Goal: Transaction & Acquisition: Purchase product/service

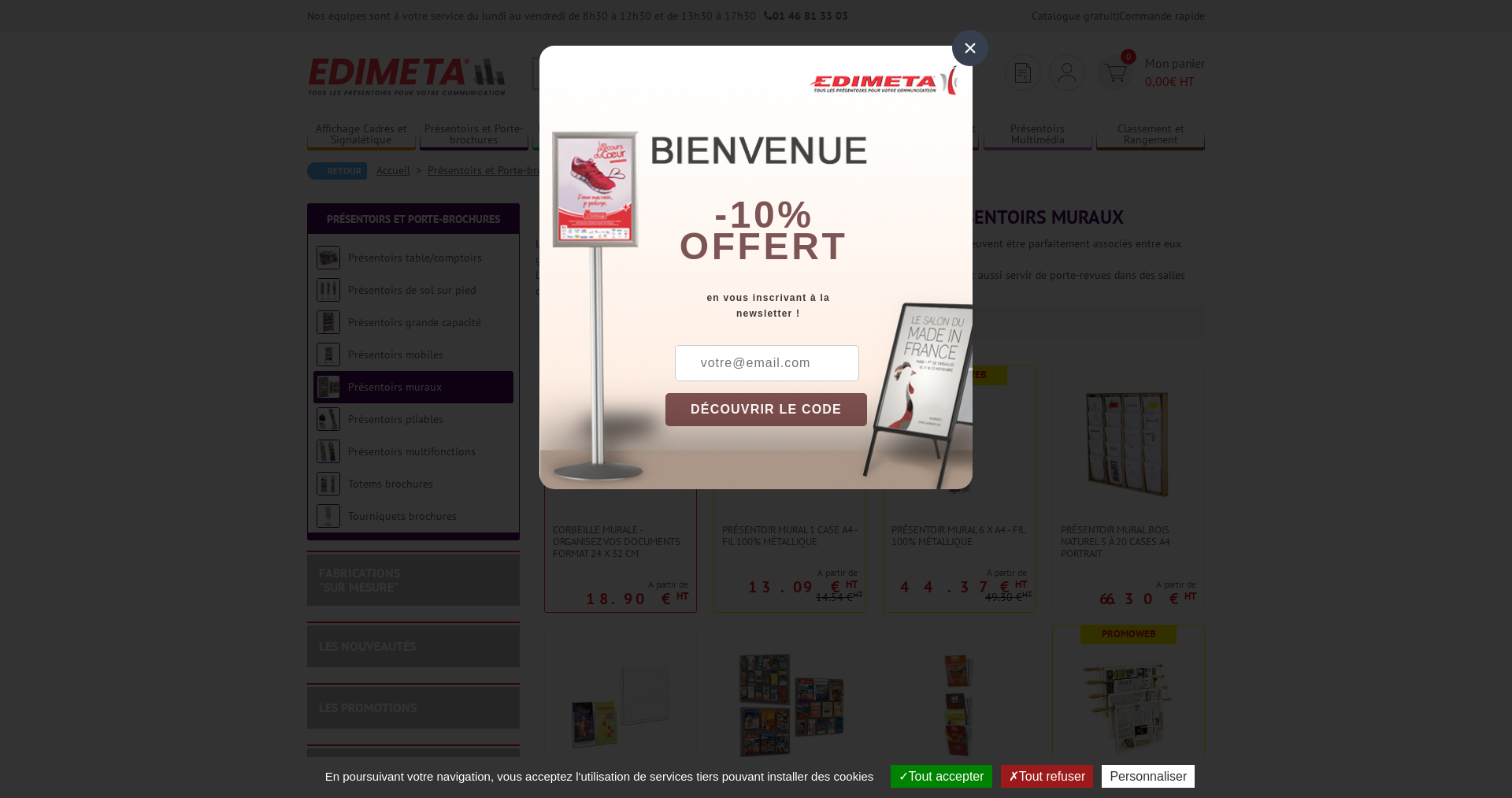
click at [978, 48] on div "×" at bounding box center [970, 48] width 36 height 36
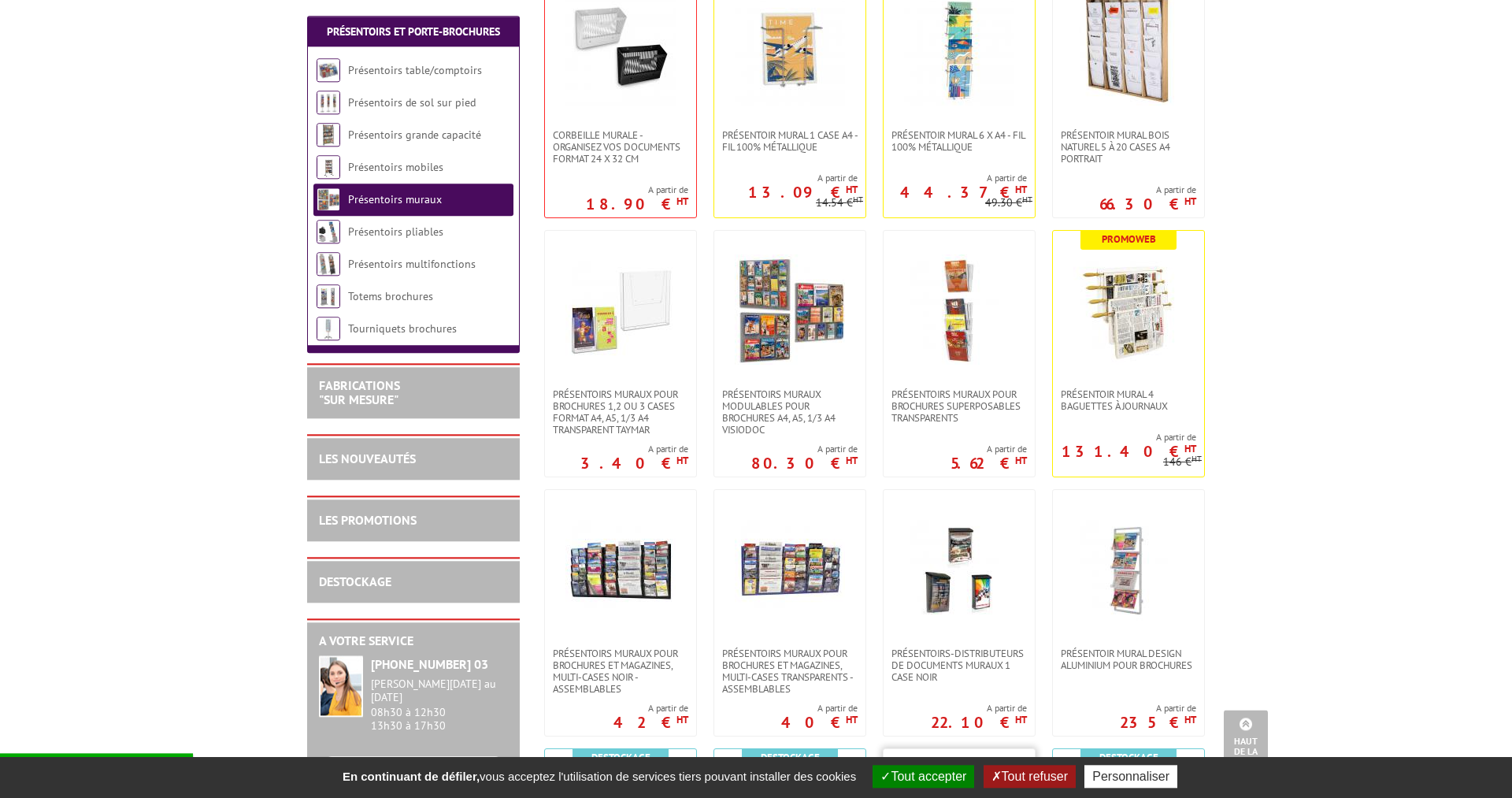
scroll to position [241, 0]
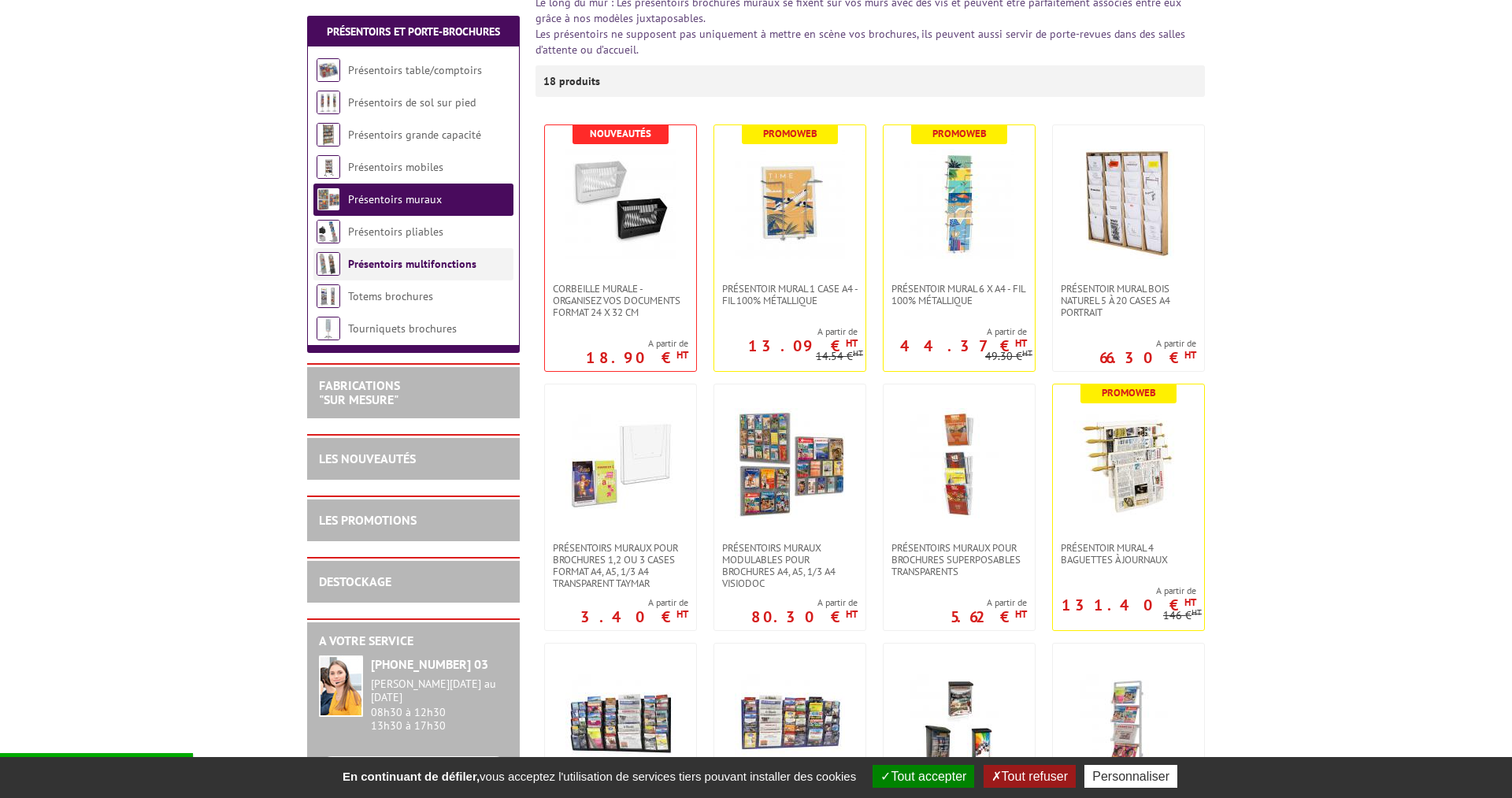
click at [403, 265] on link "Présentoirs multifonctions" at bounding box center [412, 263] width 129 height 14
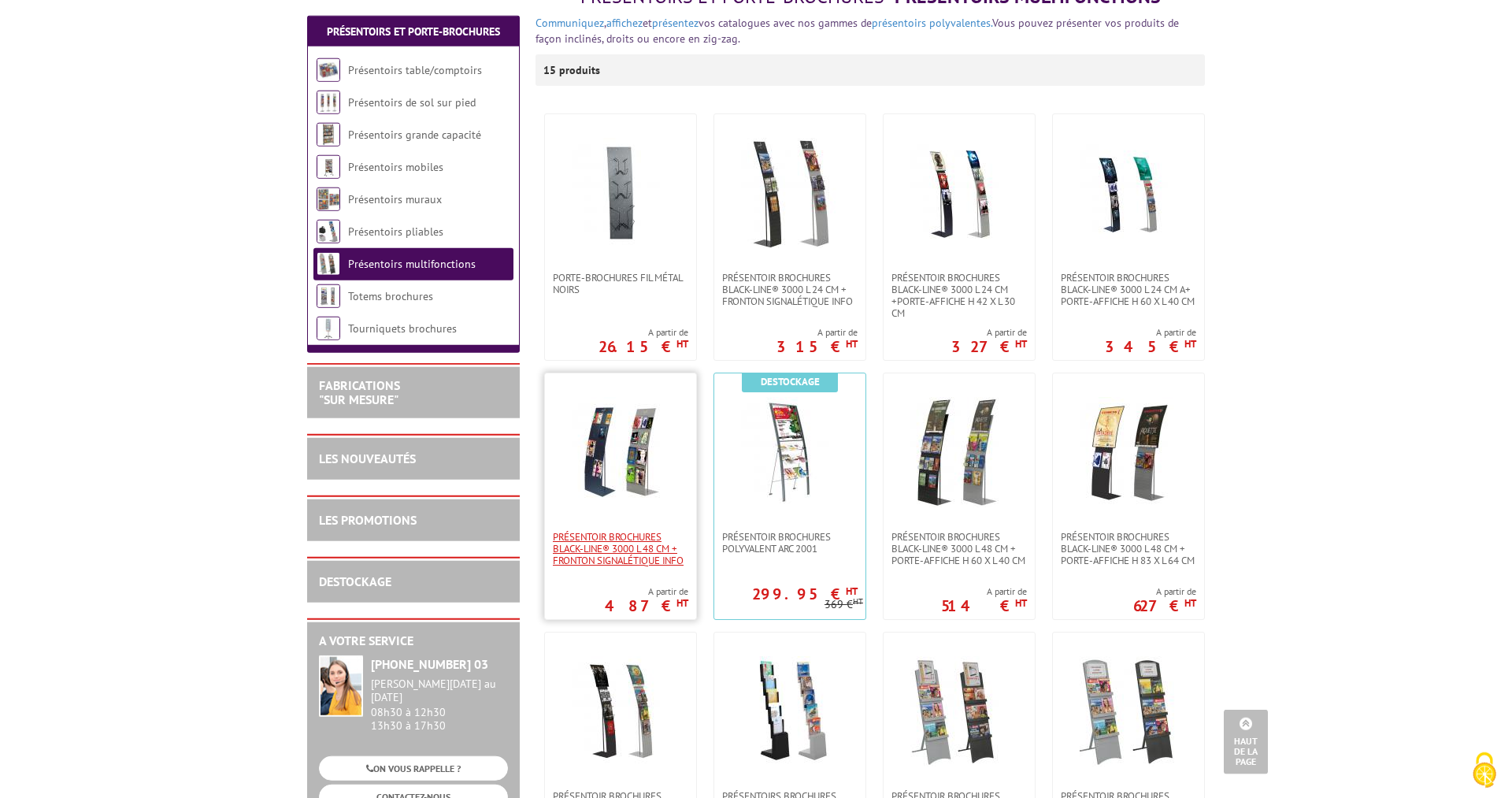
scroll to position [160, 0]
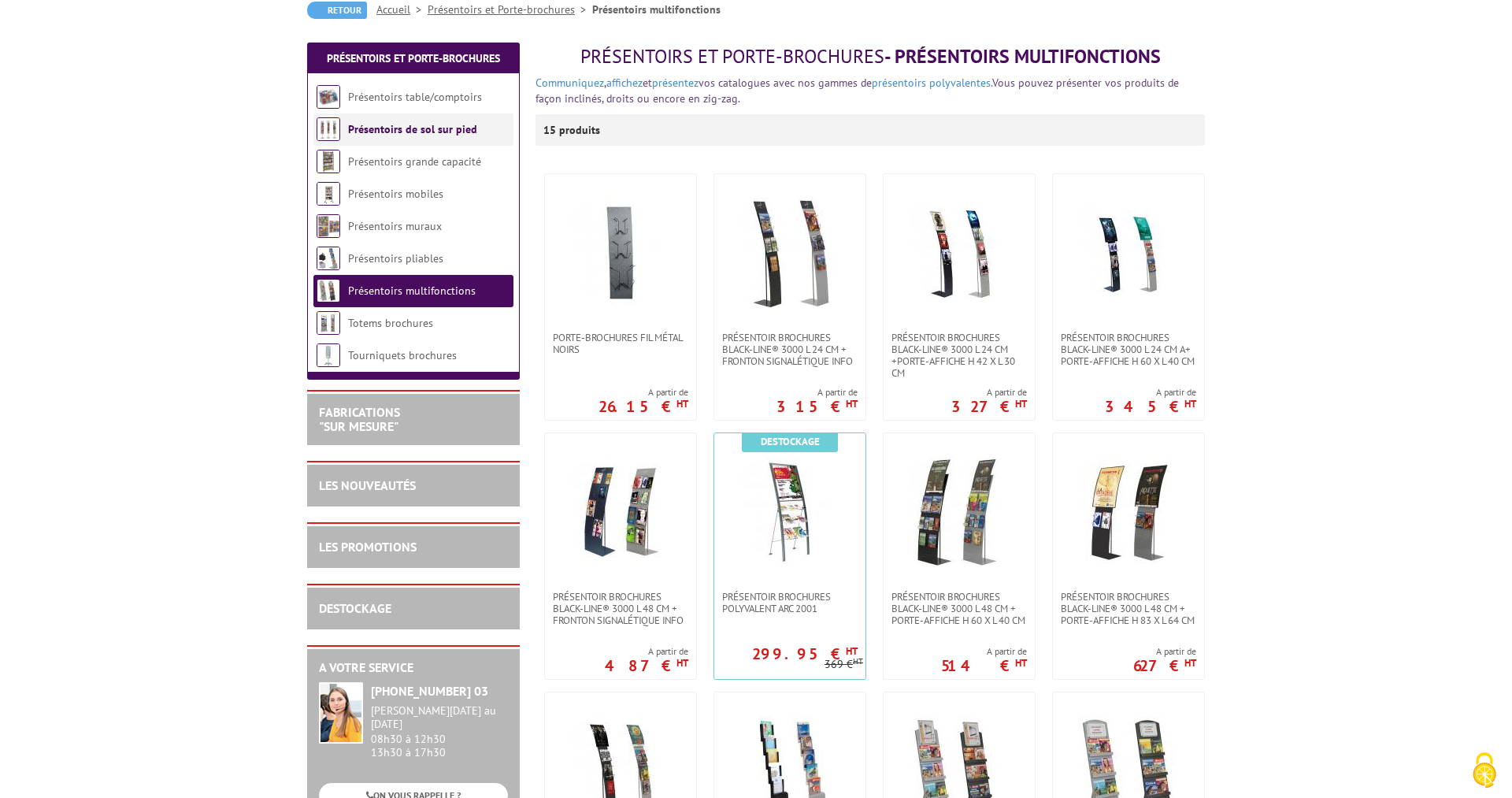
click at [404, 133] on link "Présentoirs de sol sur pied" at bounding box center [412, 129] width 129 height 14
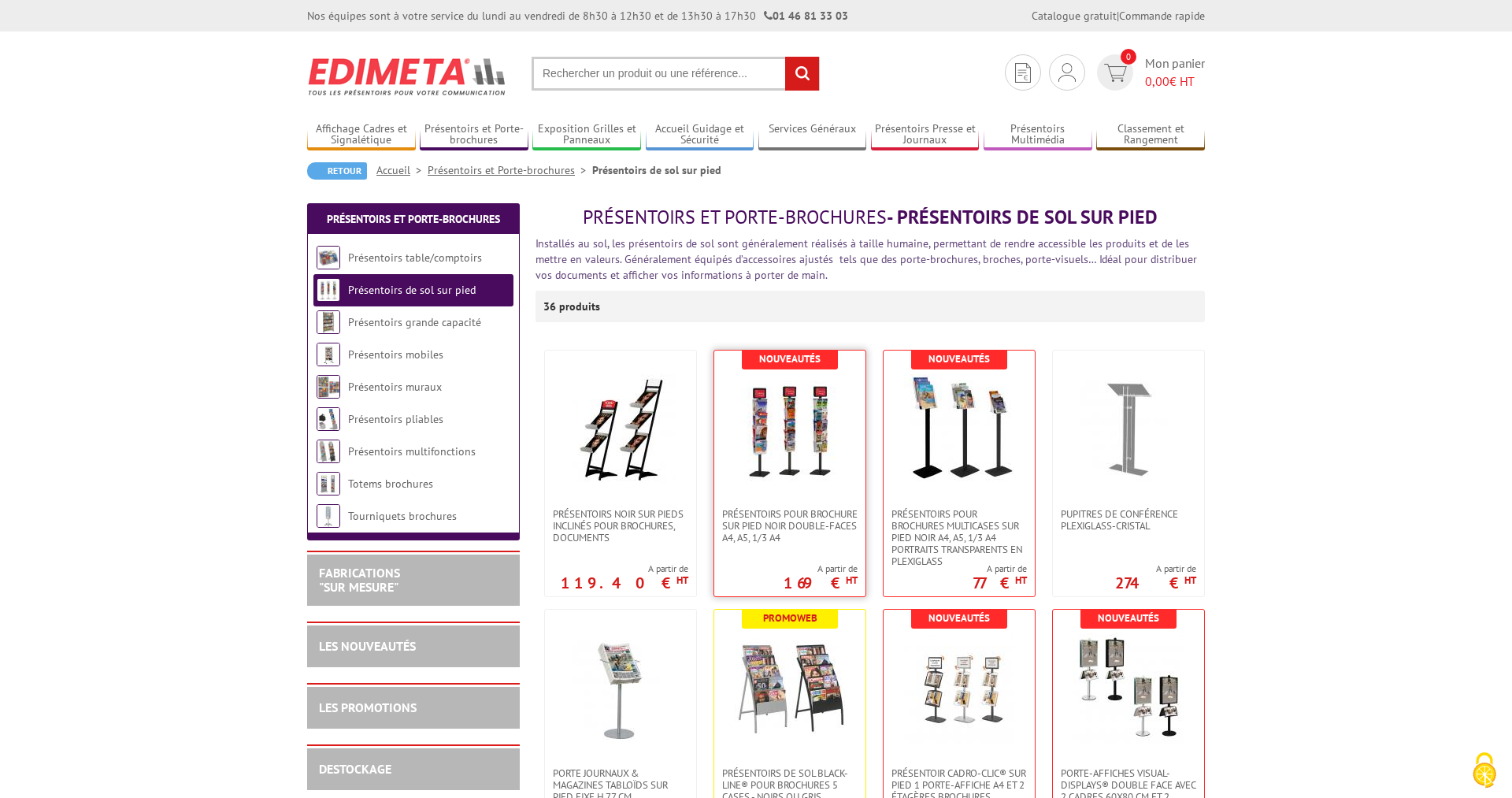
scroll to position [160, 0]
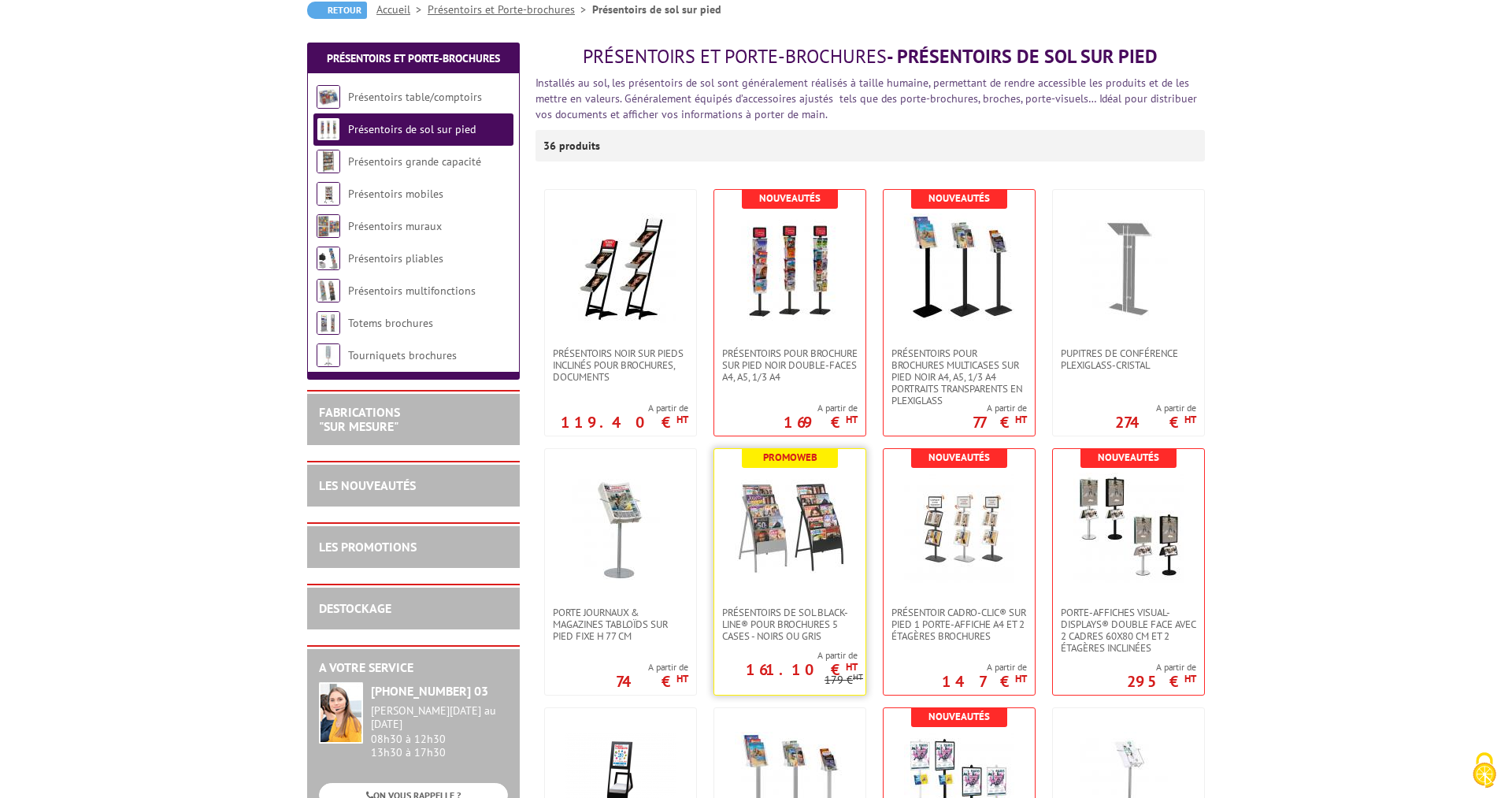
click at [831, 540] on img at bounding box center [789, 527] width 110 height 110
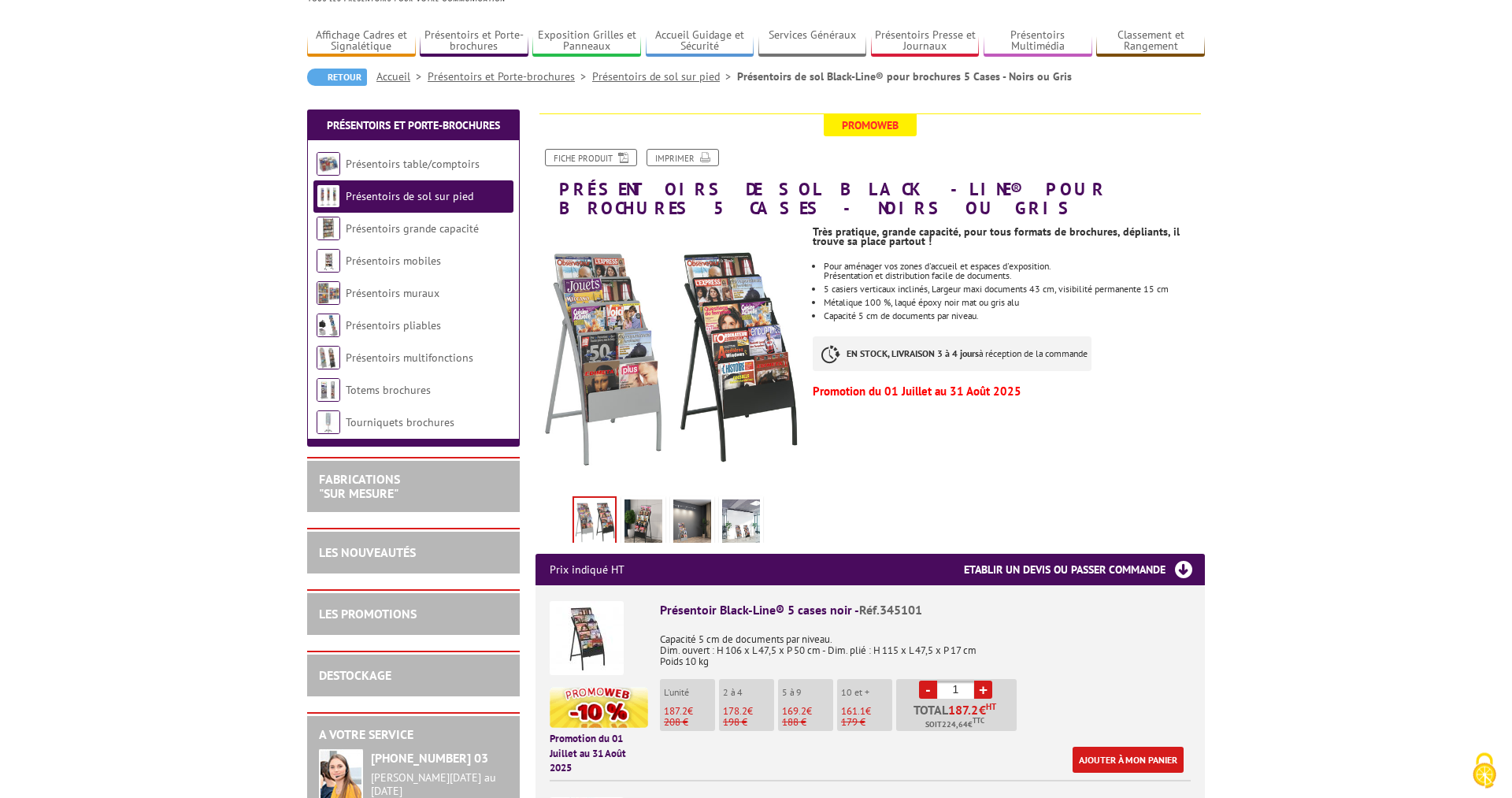
scroll to position [81, 0]
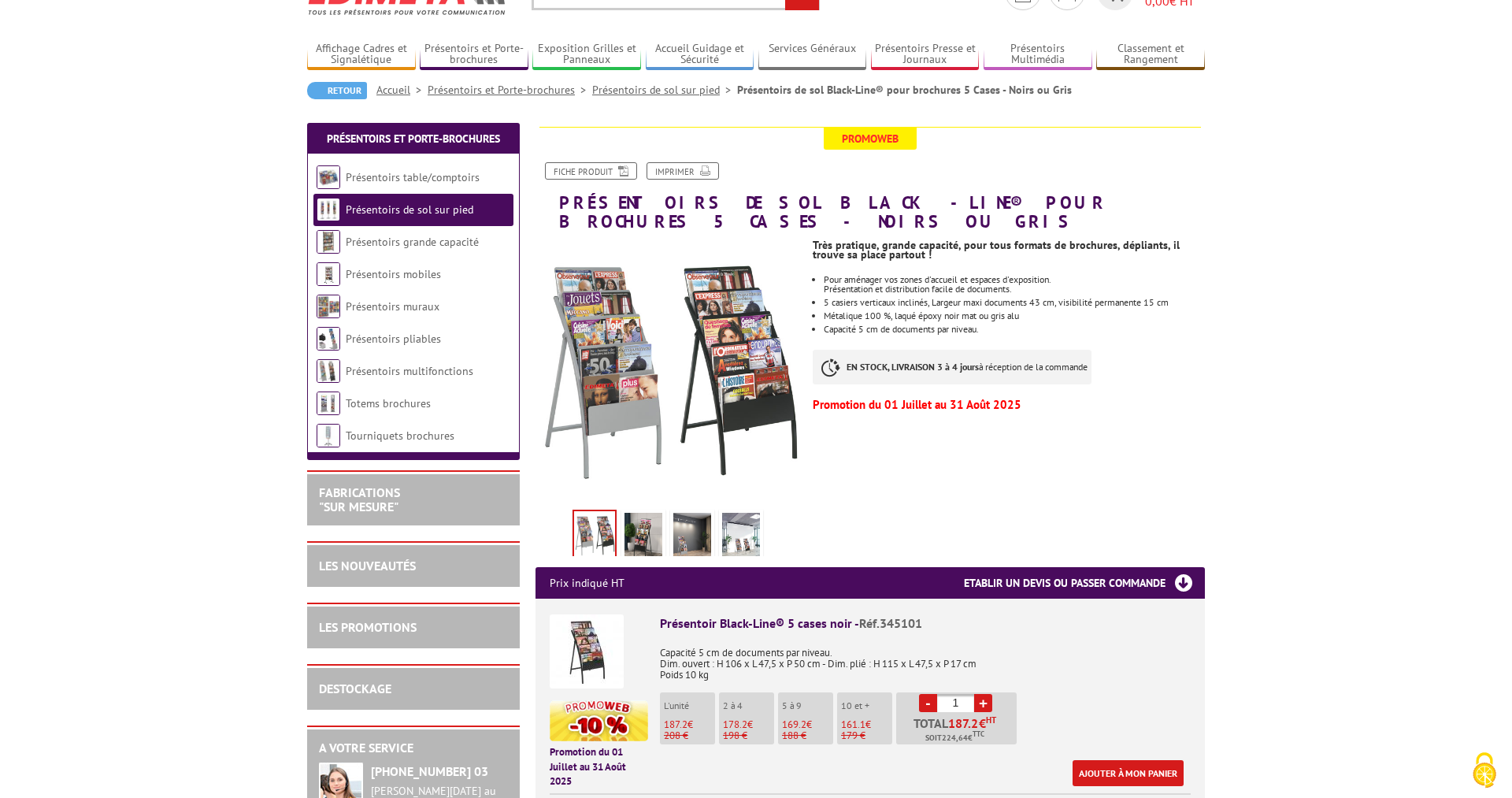
click at [651, 515] on img at bounding box center [643, 537] width 37 height 49
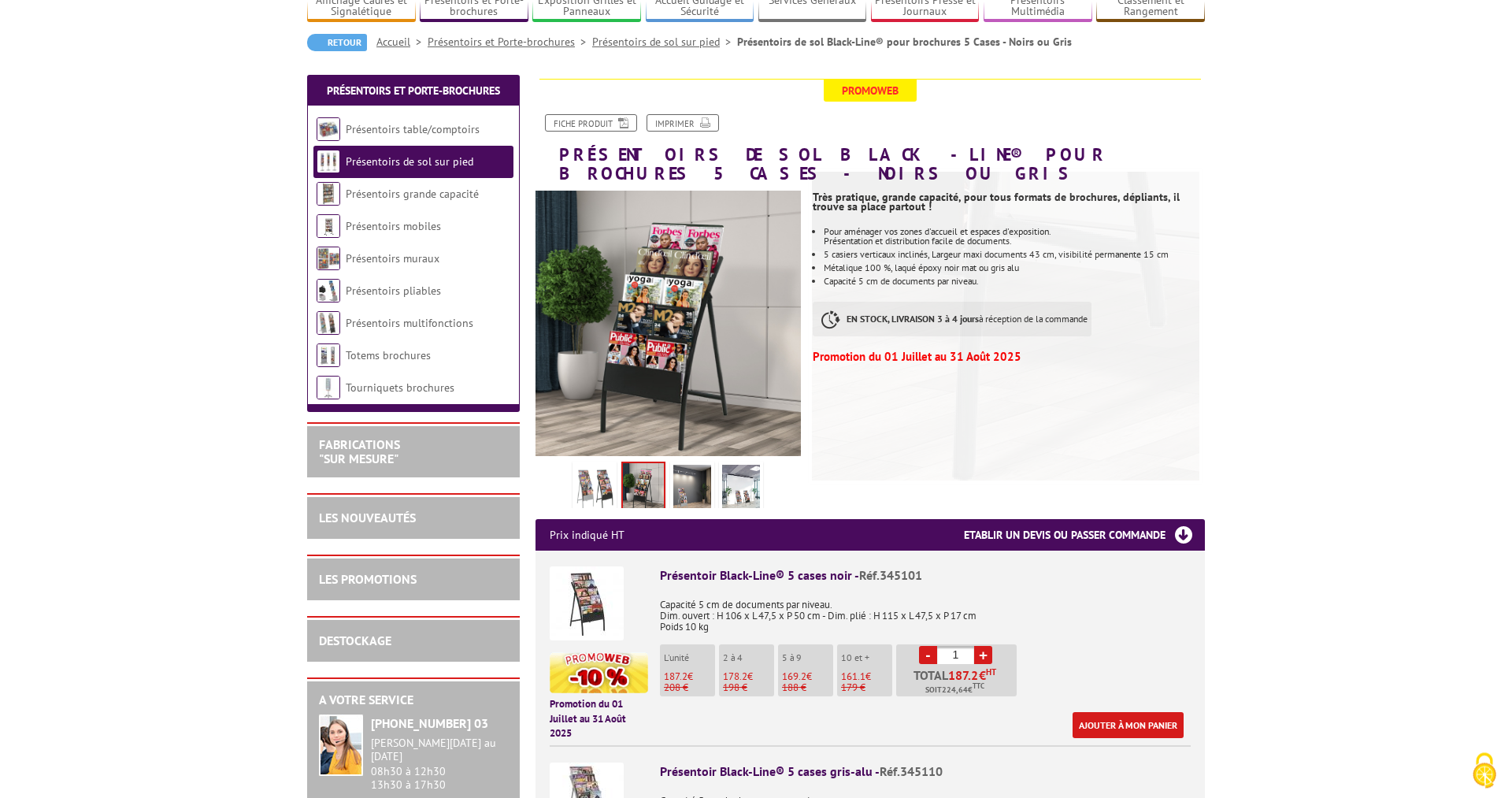
scroll to position [160, 0]
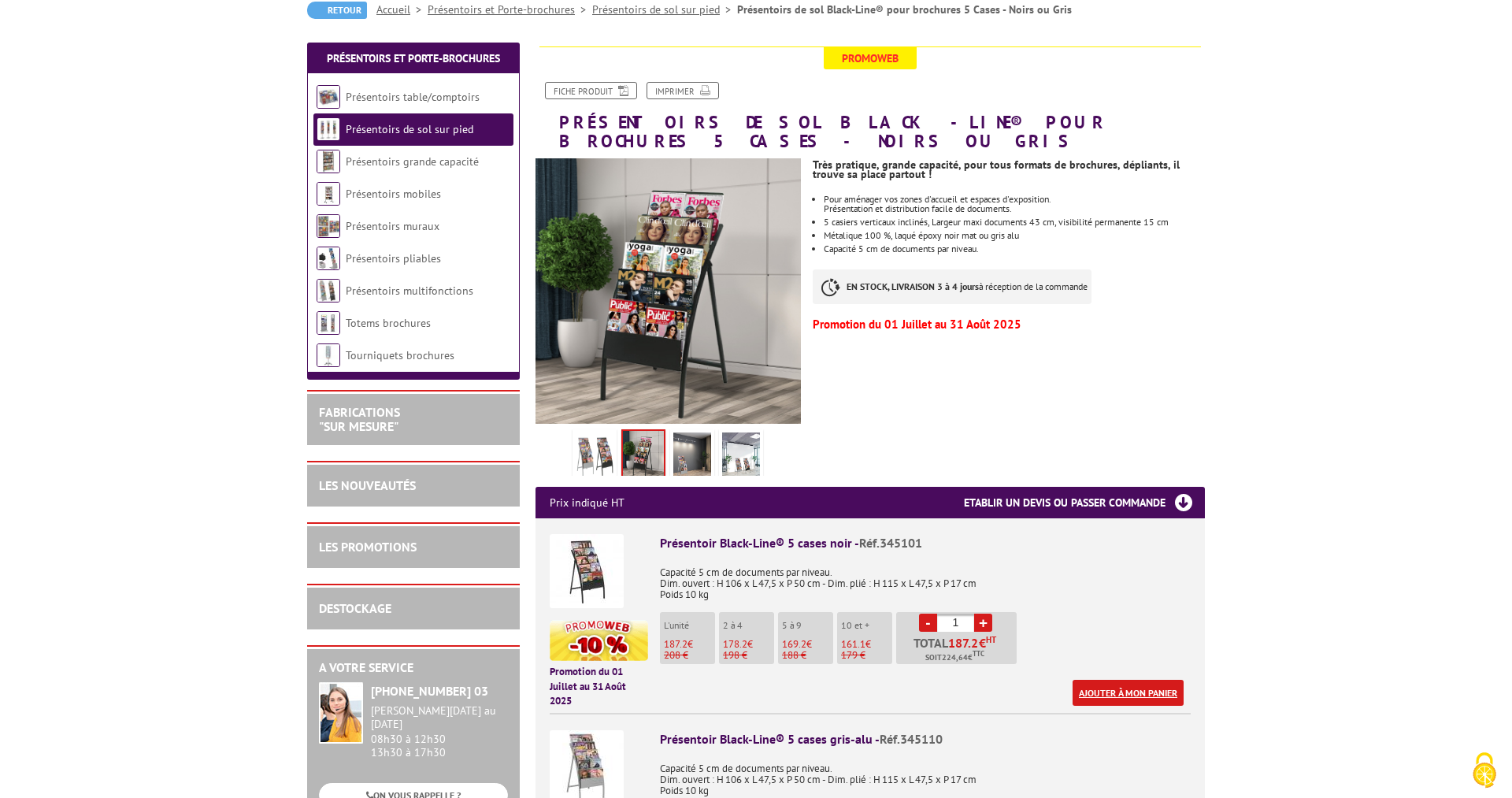
click at [1124, 680] on link "Ajouter à mon panier" at bounding box center [1128, 693] width 111 height 26
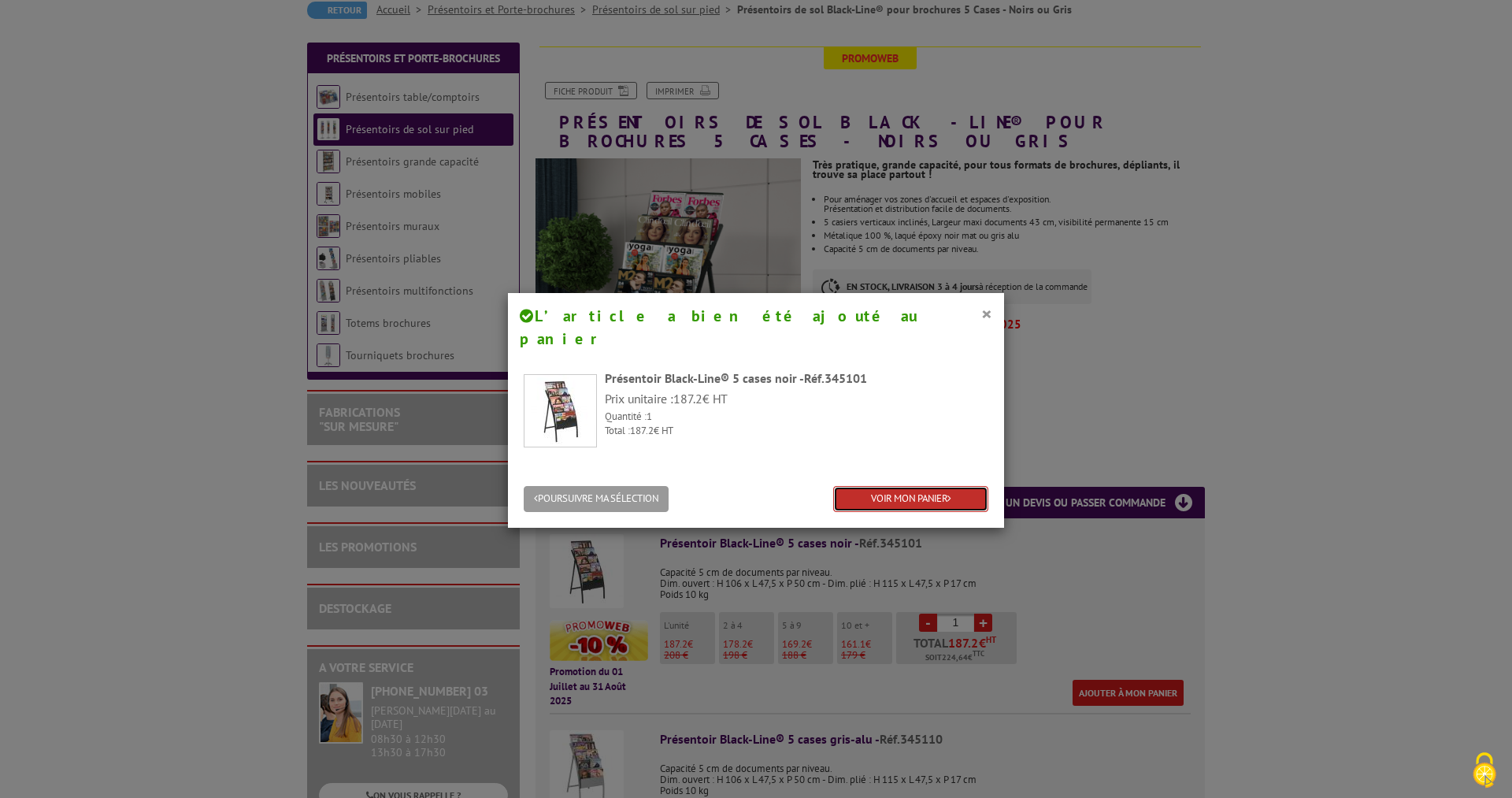
click at [891, 486] on link "VOIR MON PANIER" at bounding box center [910, 499] width 156 height 26
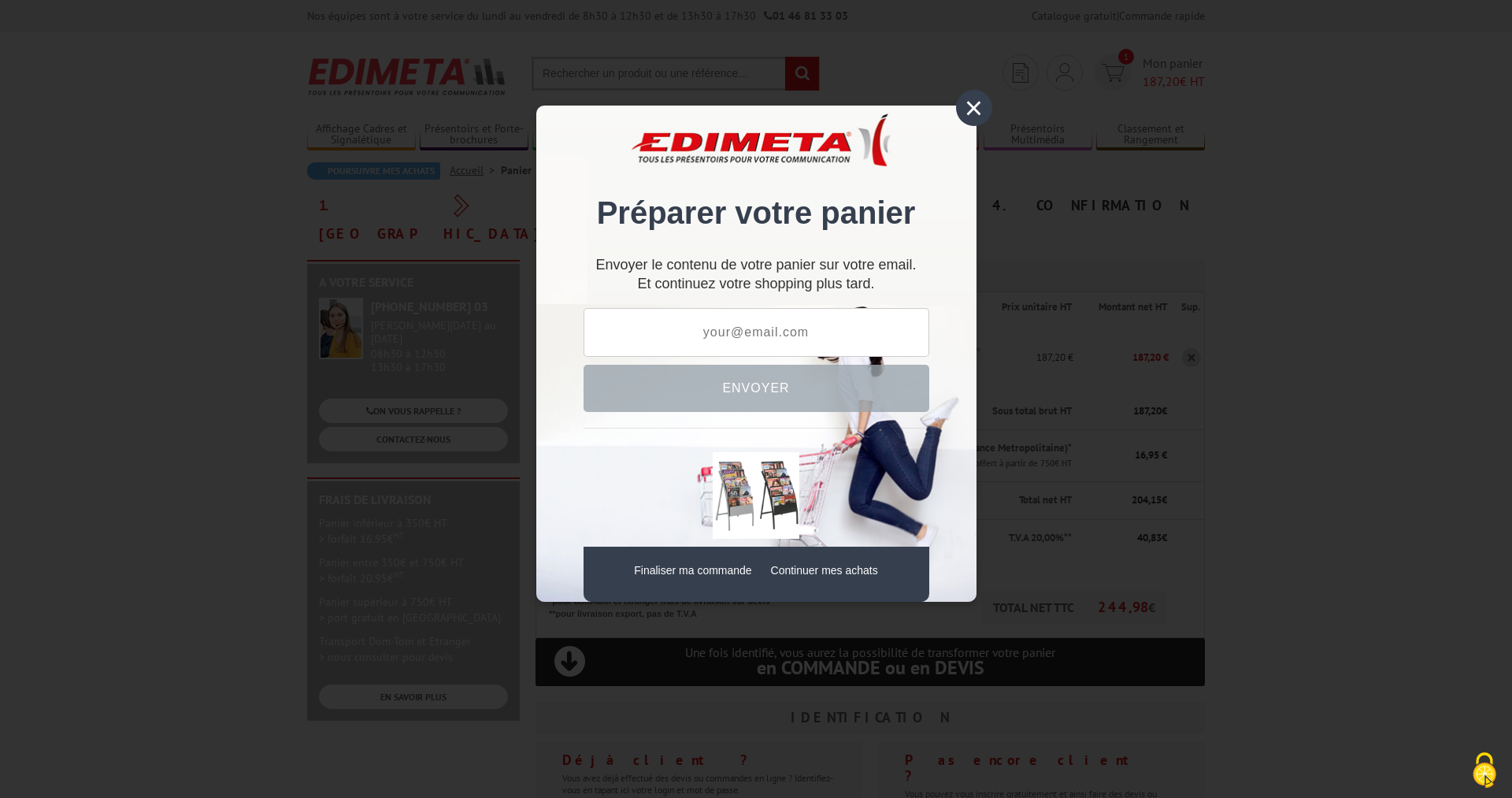
click at [966, 107] on div "×" at bounding box center [974, 107] width 36 height 36
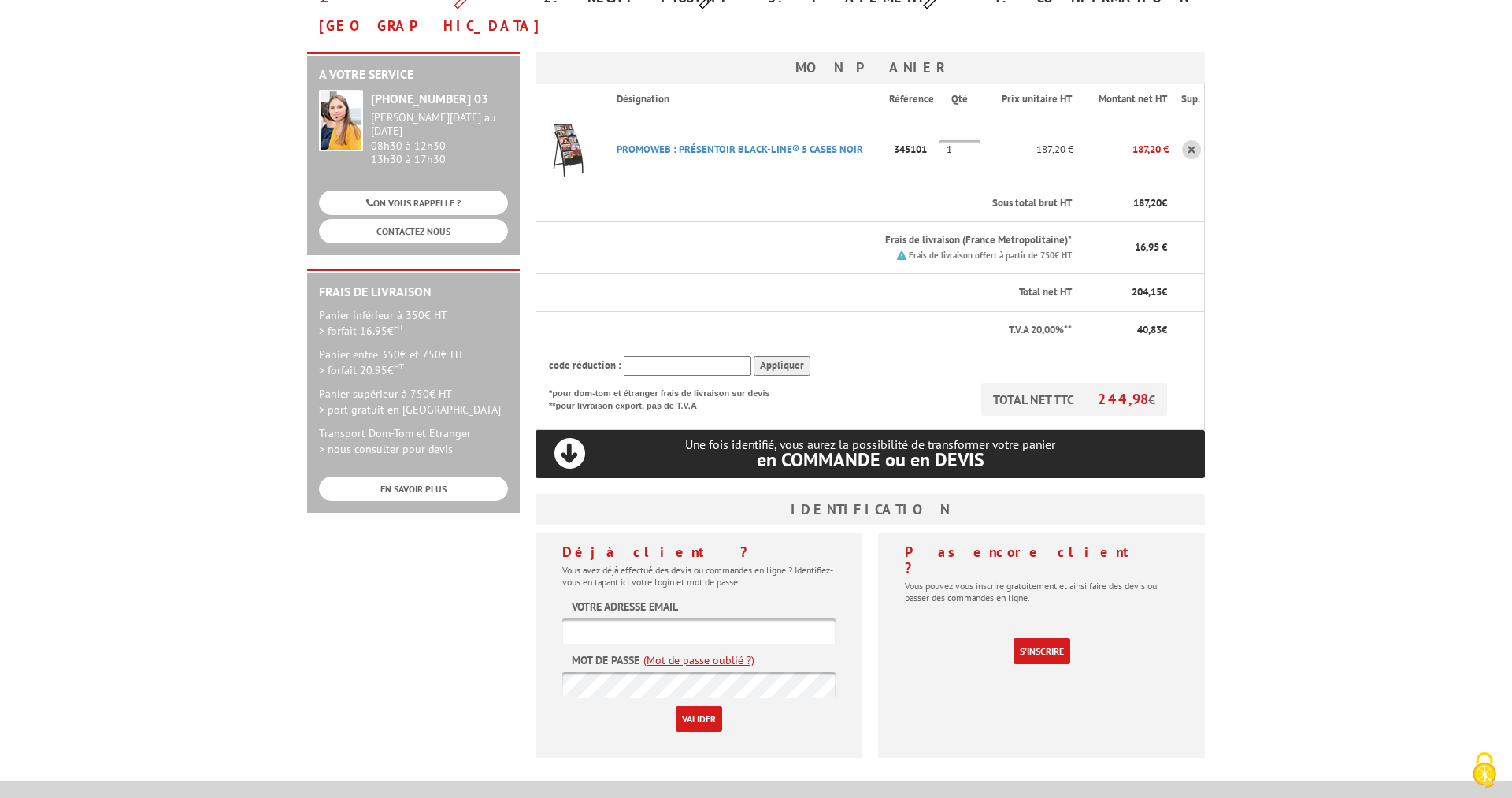
scroll to position [241, 0]
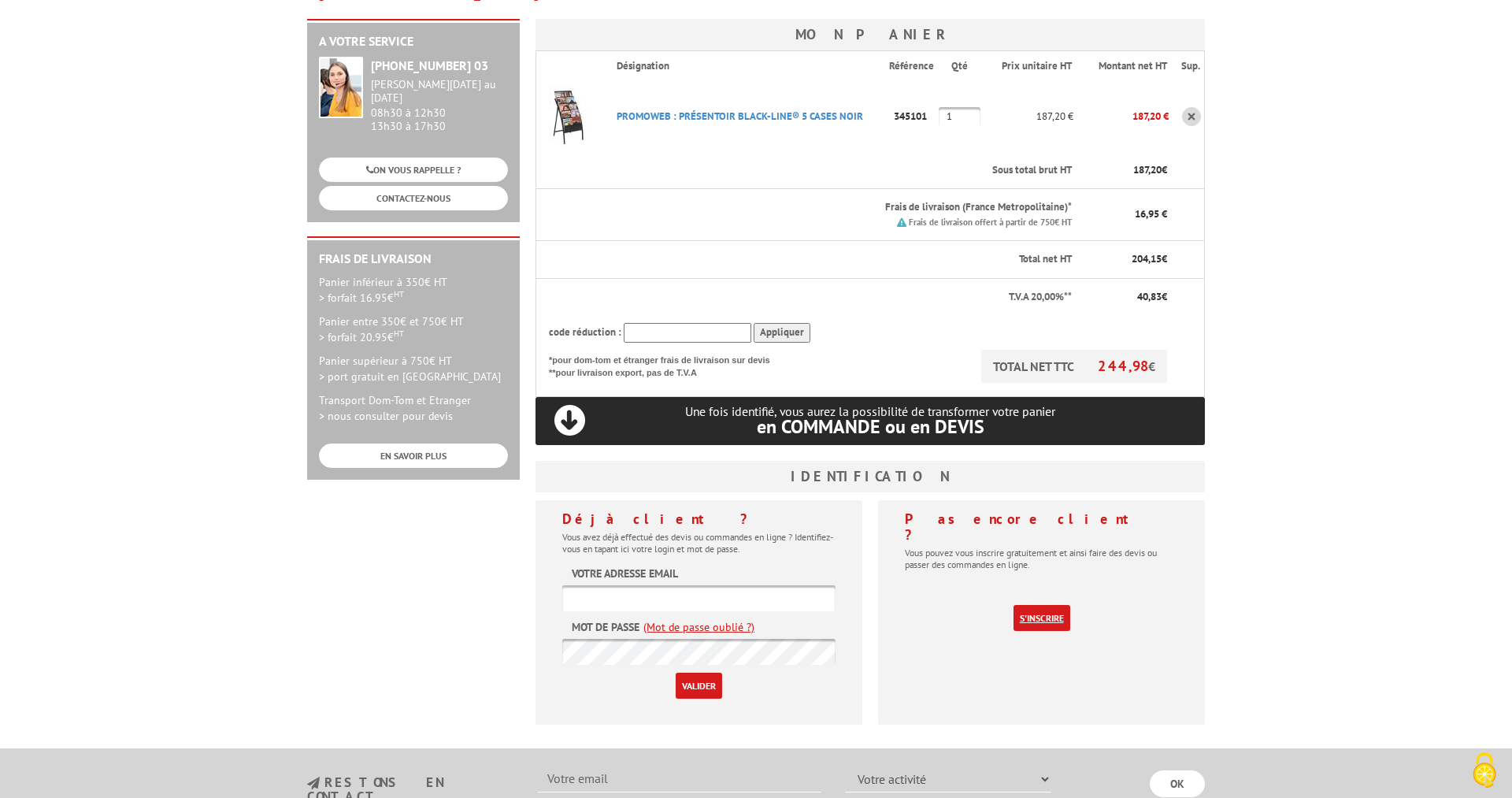
click at [1046, 605] on link "S'inscrire" at bounding box center [1042, 618] width 57 height 26
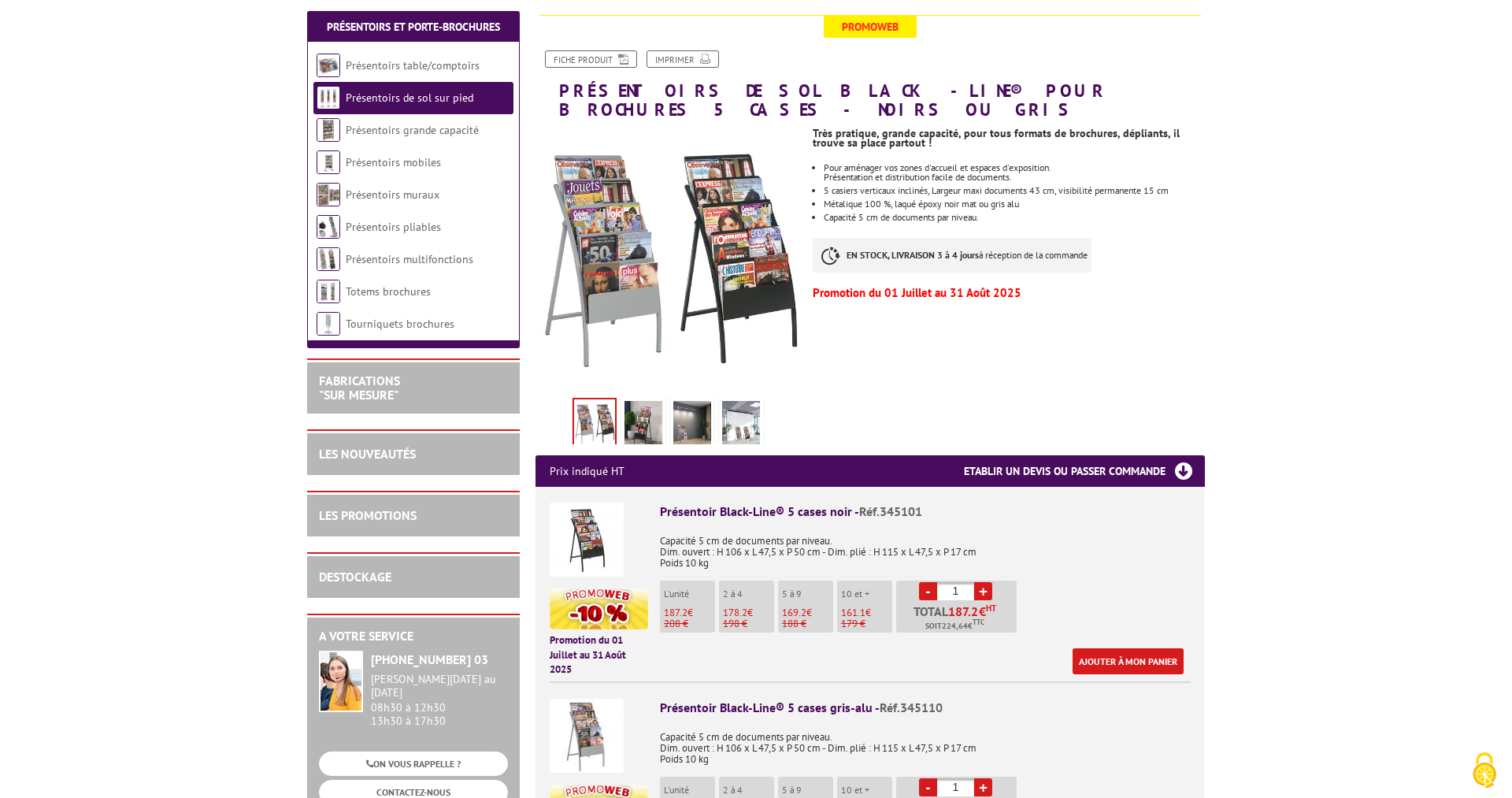
scroll to position [241, 0]
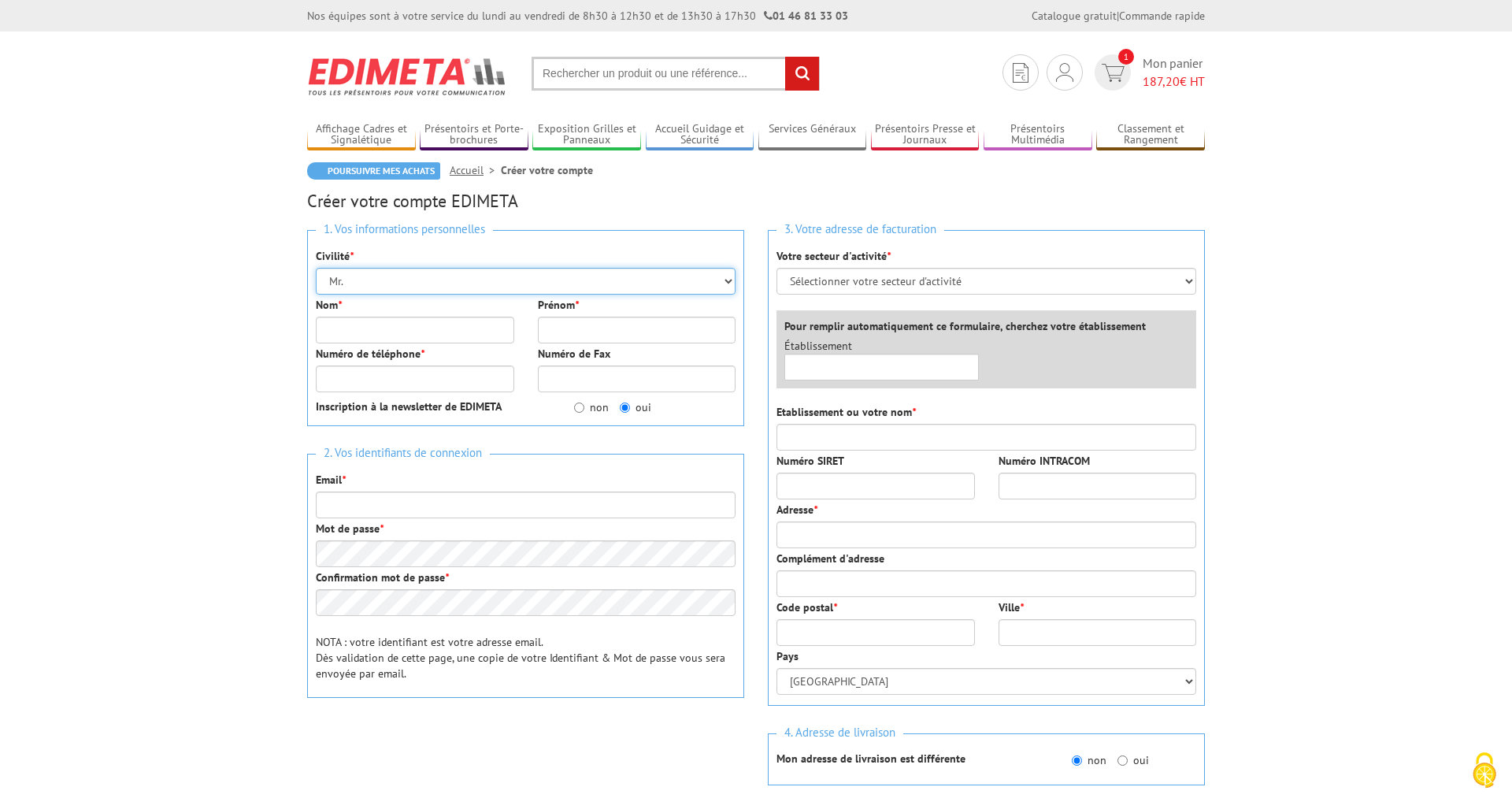
click at [316, 268] on select "Mr. Mme. Mlle." at bounding box center [526, 281] width 420 height 27
click at [430, 289] on select "Mr. Mme. Mlle." at bounding box center [526, 281] width 420 height 27
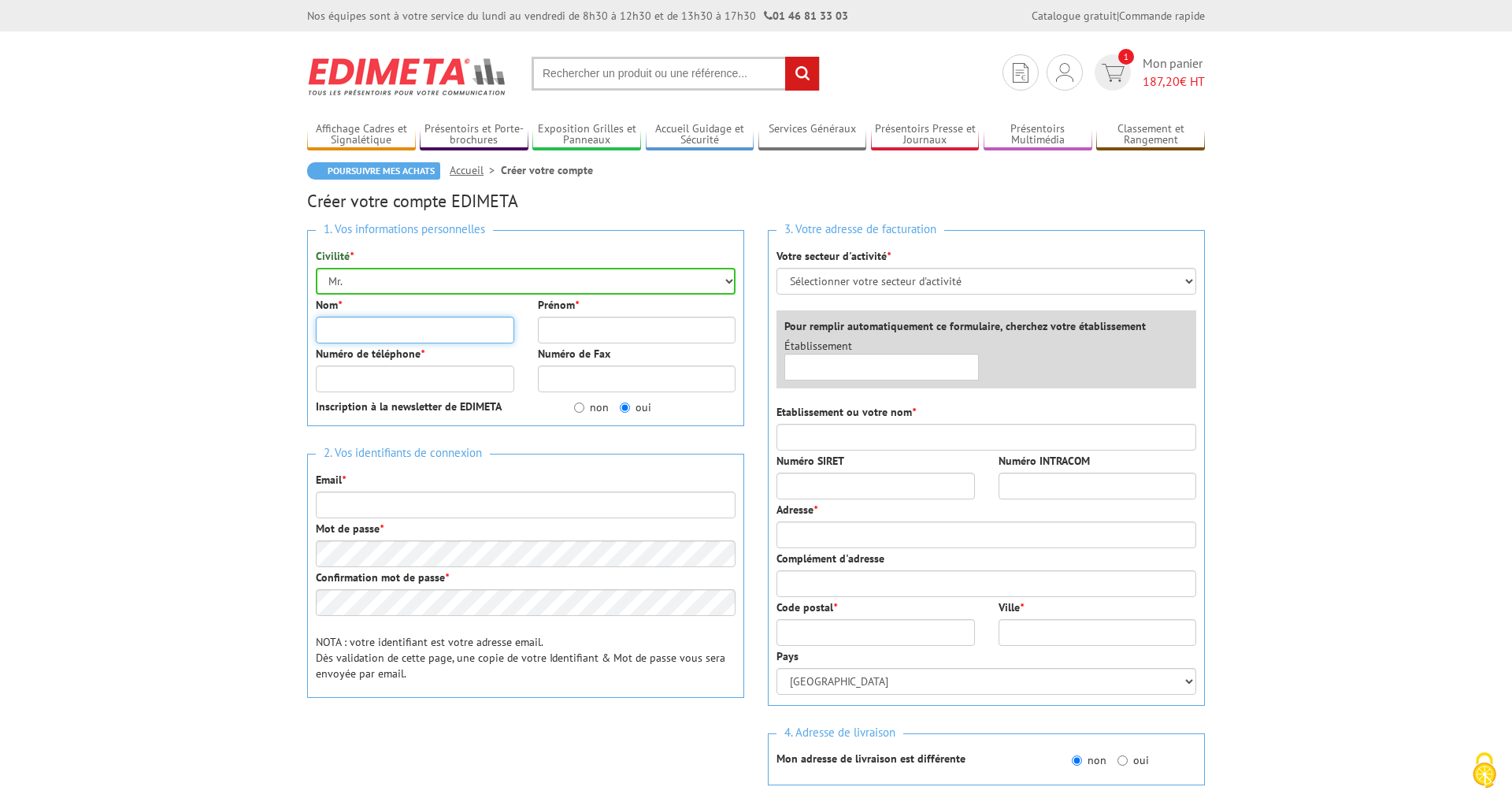
click at [398, 335] on input "Nom *" at bounding box center [415, 330] width 199 height 27
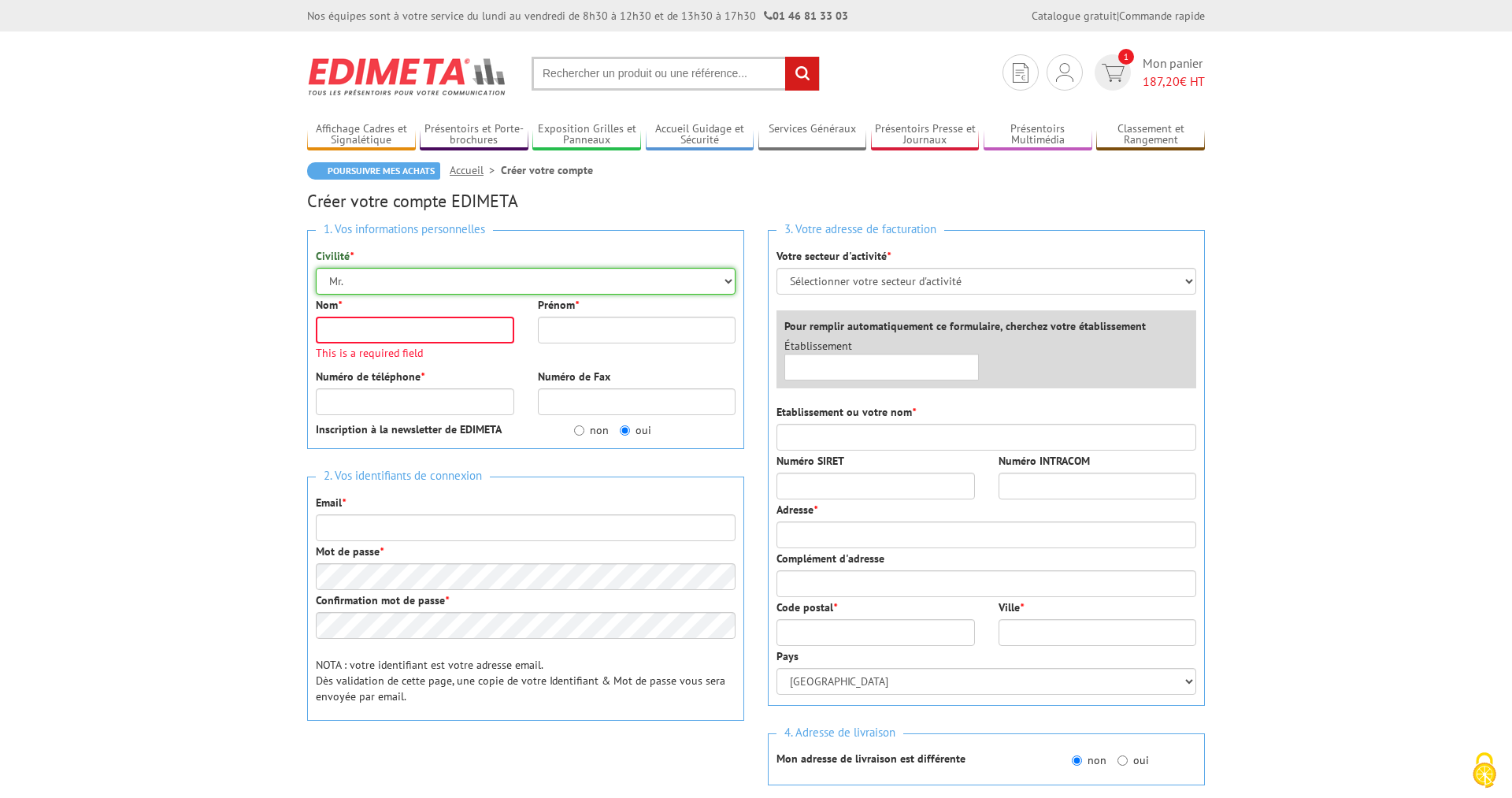
click at [316, 268] on select "Mr. Mme. Mlle." at bounding box center [526, 281] width 420 height 27
select select "Mme."
click option "Mme." at bounding box center [0, 0] width 0 height 0
click at [384, 335] on input "Nom *" at bounding box center [415, 330] width 199 height 27
type input "Karine Fouchet"
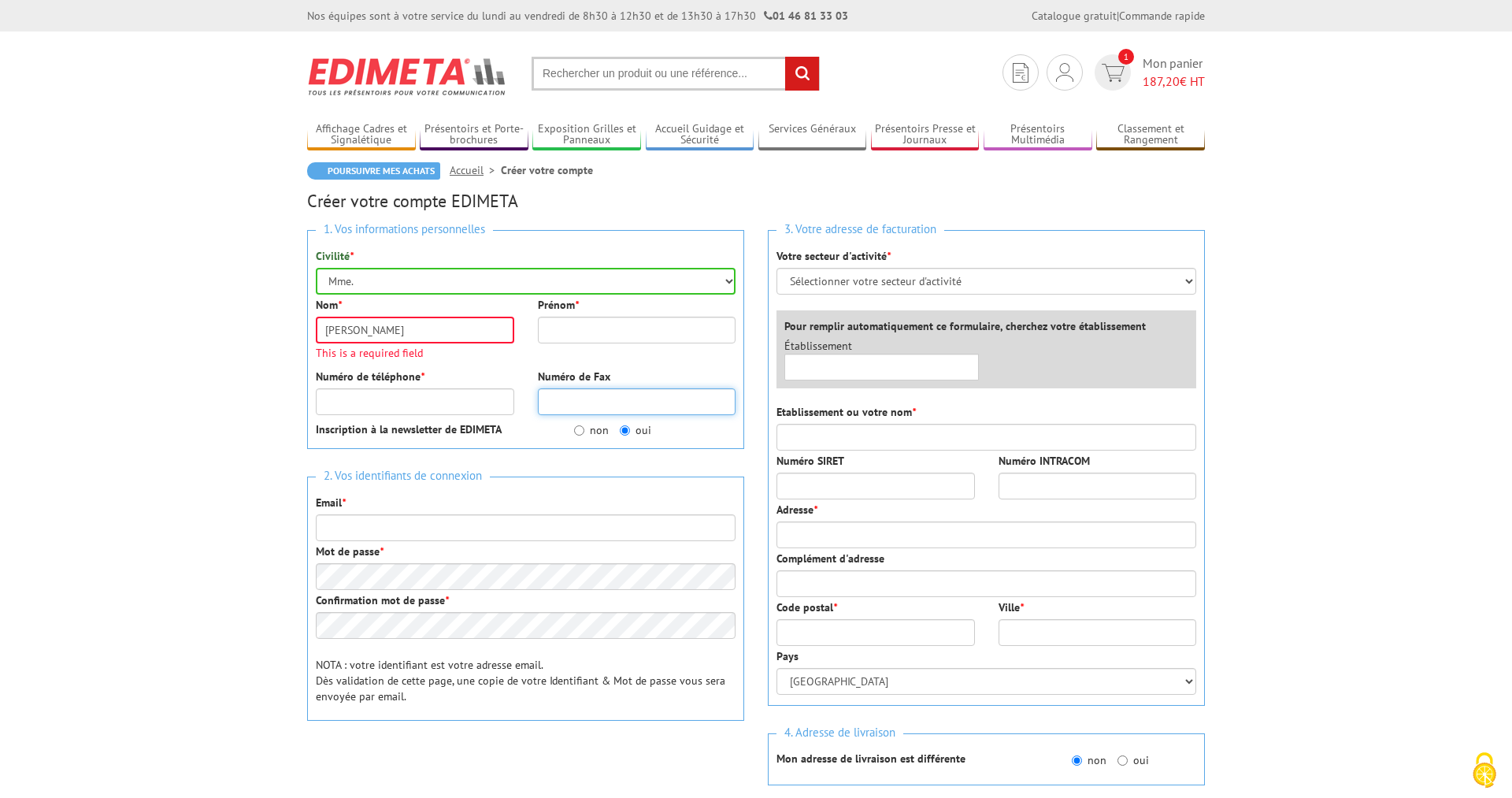
type input "5133791099986427"
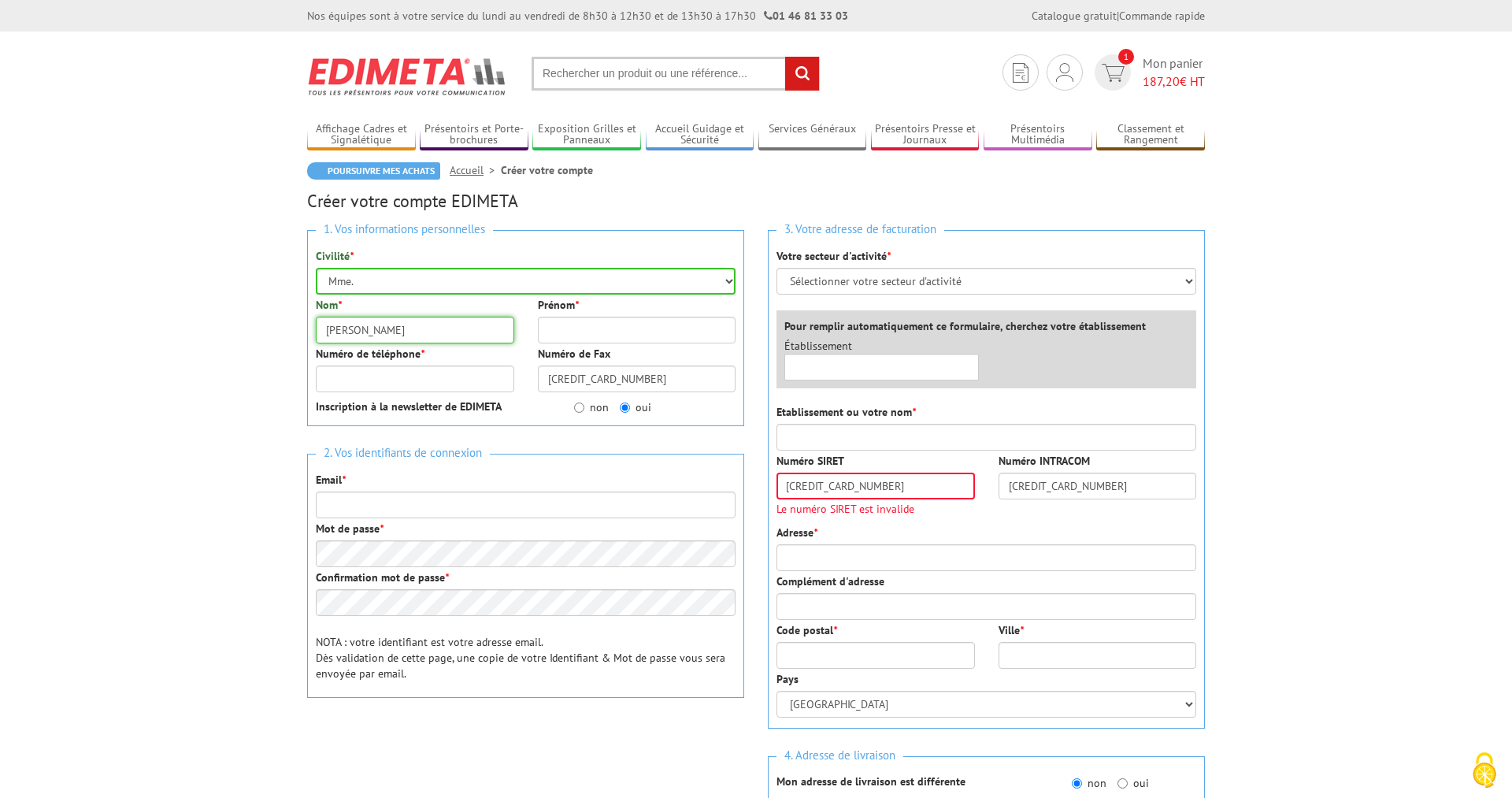
click at [393, 328] on input "Karine Fouchet" at bounding box center [415, 330] width 199 height 27
click at [335, 327] on input "Karine Fouchet" at bounding box center [415, 330] width 199 height 27
type input "Fouchet"
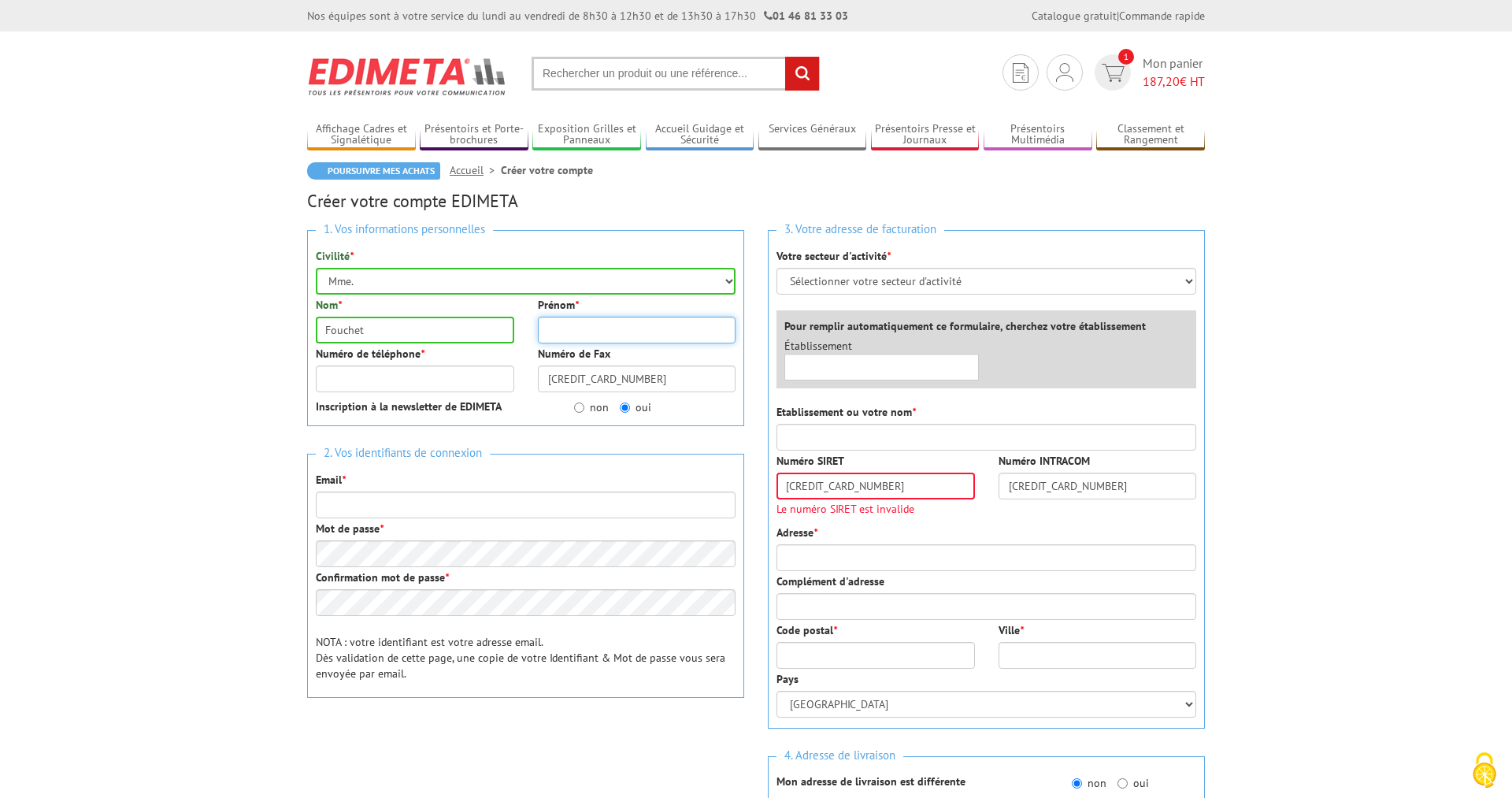
click at [579, 327] on input "Prénom *" at bounding box center [638, 330] width 199 height 27
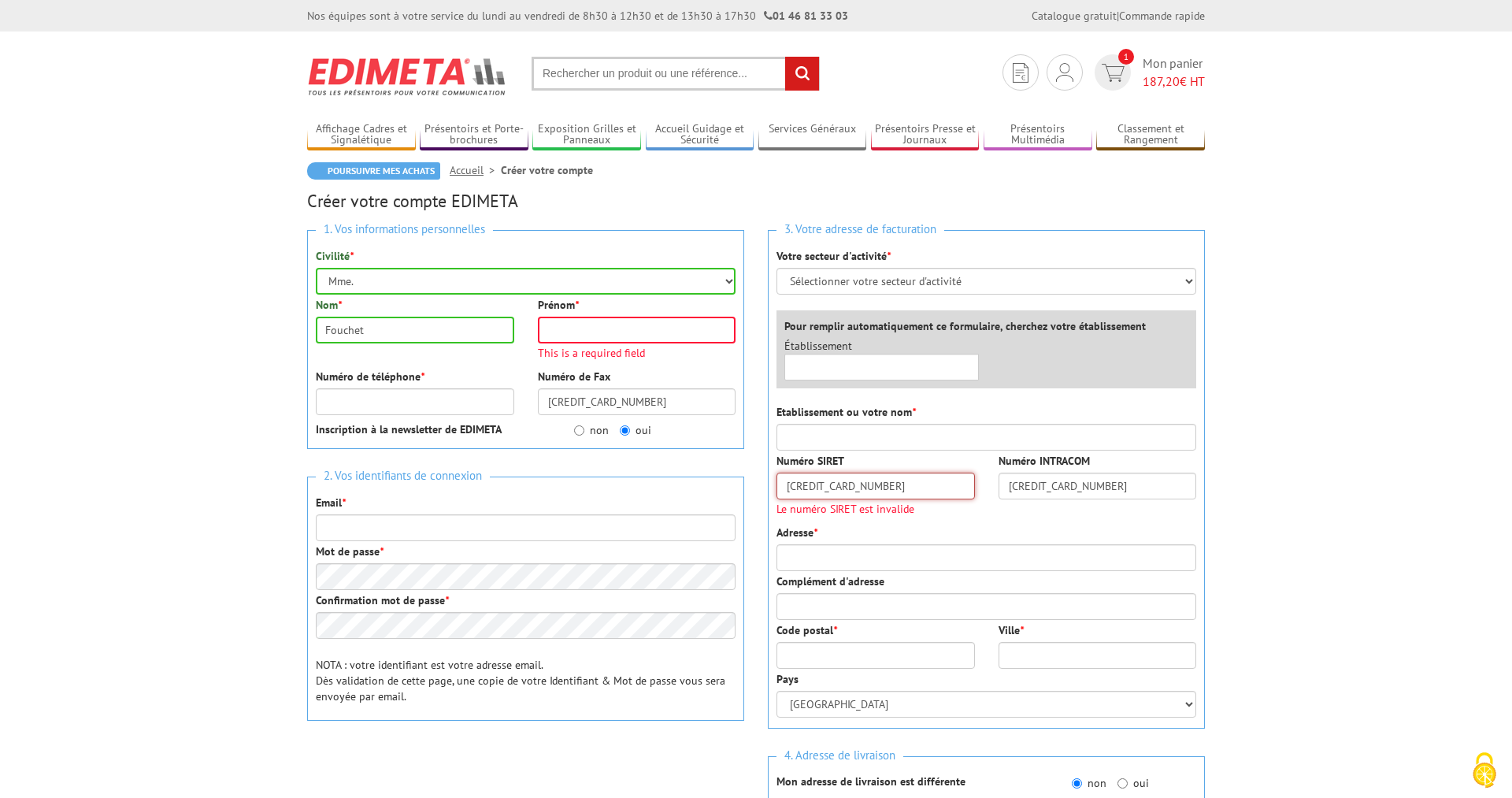
click at [797, 490] on input "5133791099986427" at bounding box center [876, 485] width 199 height 27
click at [559, 332] on input "Prénom *" at bounding box center [638, 330] width 199 height 27
paste input "Karine"
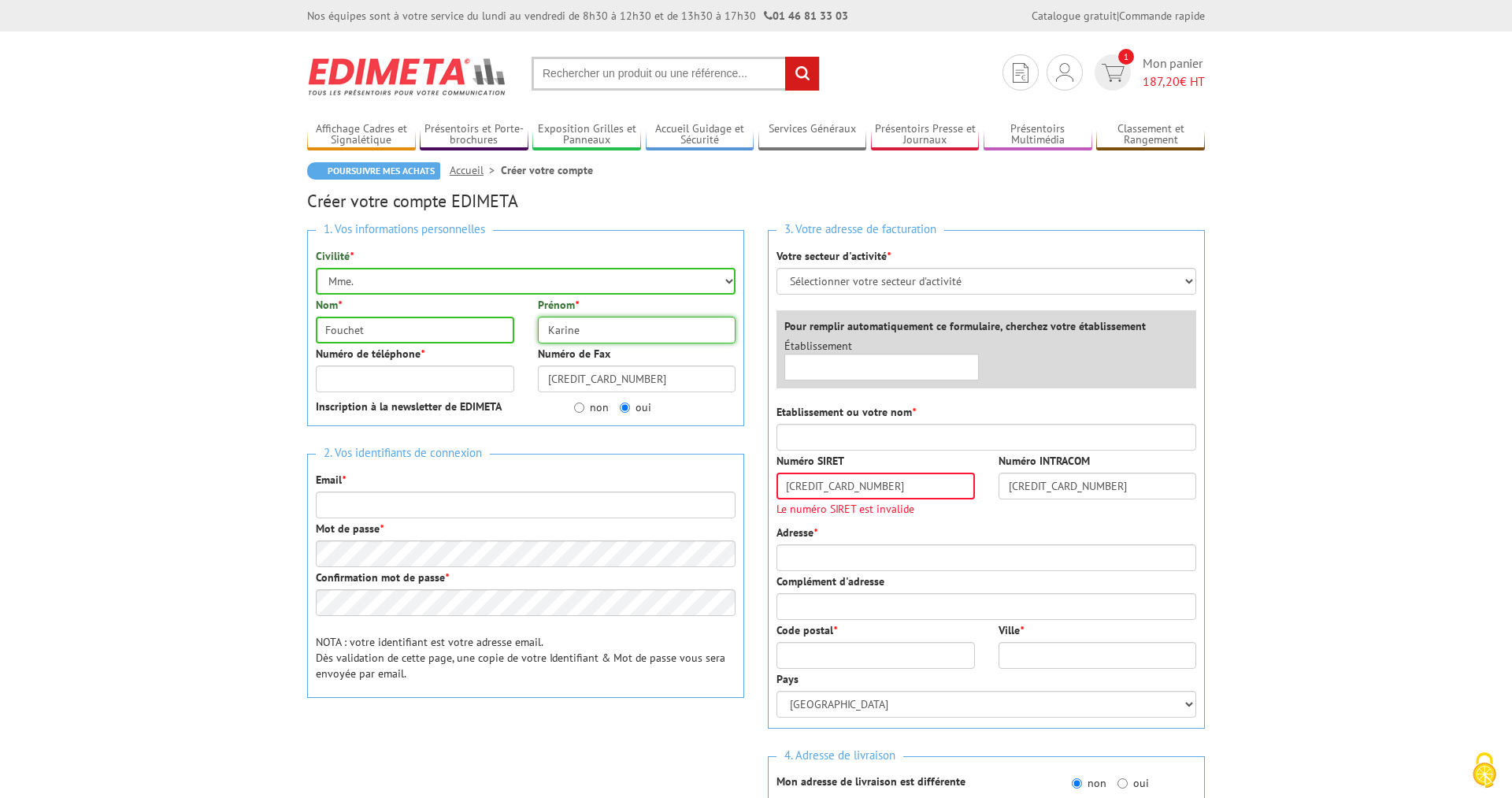
type input "Karine Fouchet"
type input "0631905485"
type input "karine.fouchet@marseilleconcerts.com"
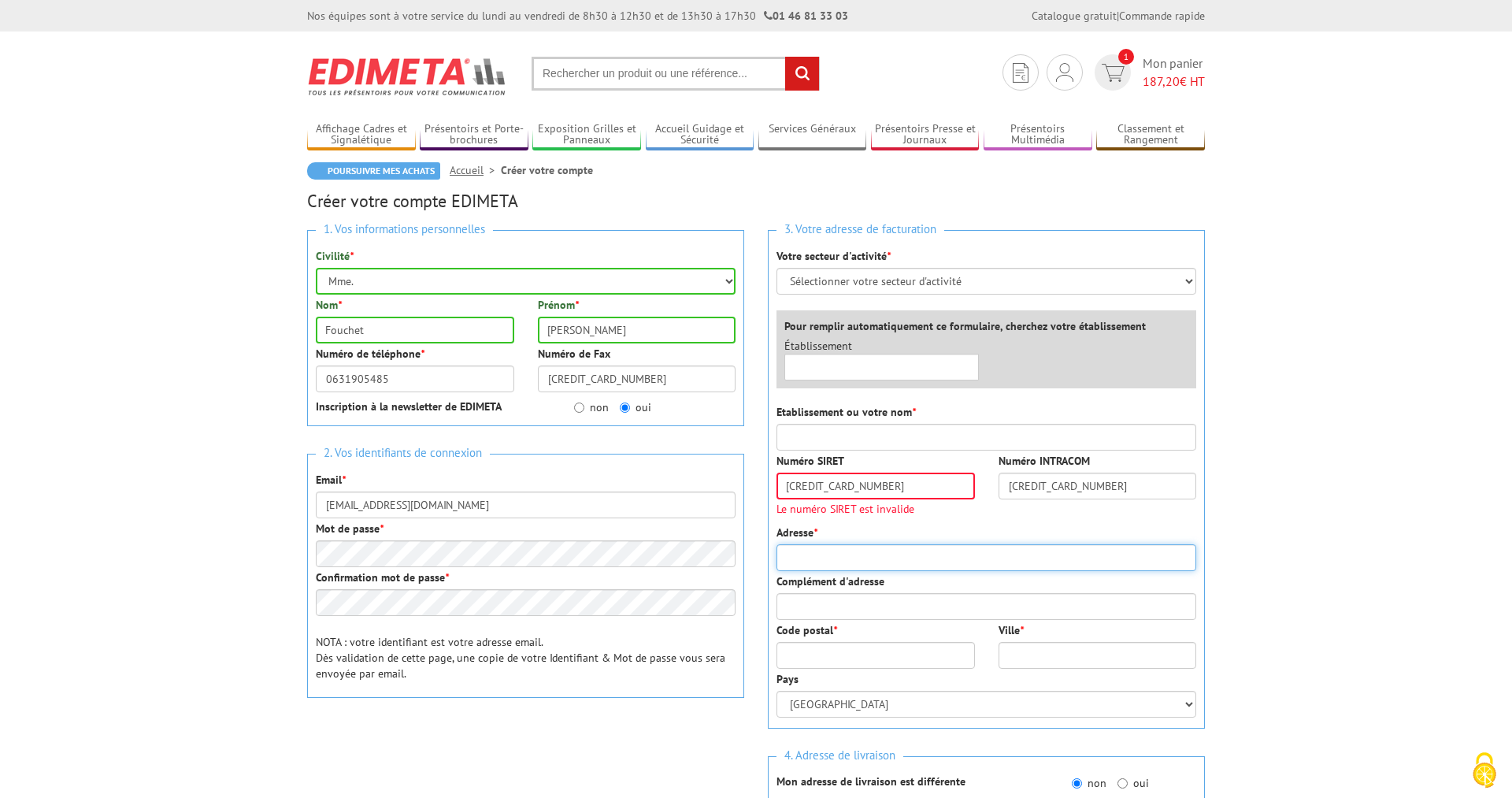
type input "154 la canebiere"
type input "13001"
type input "MARSEILLE"
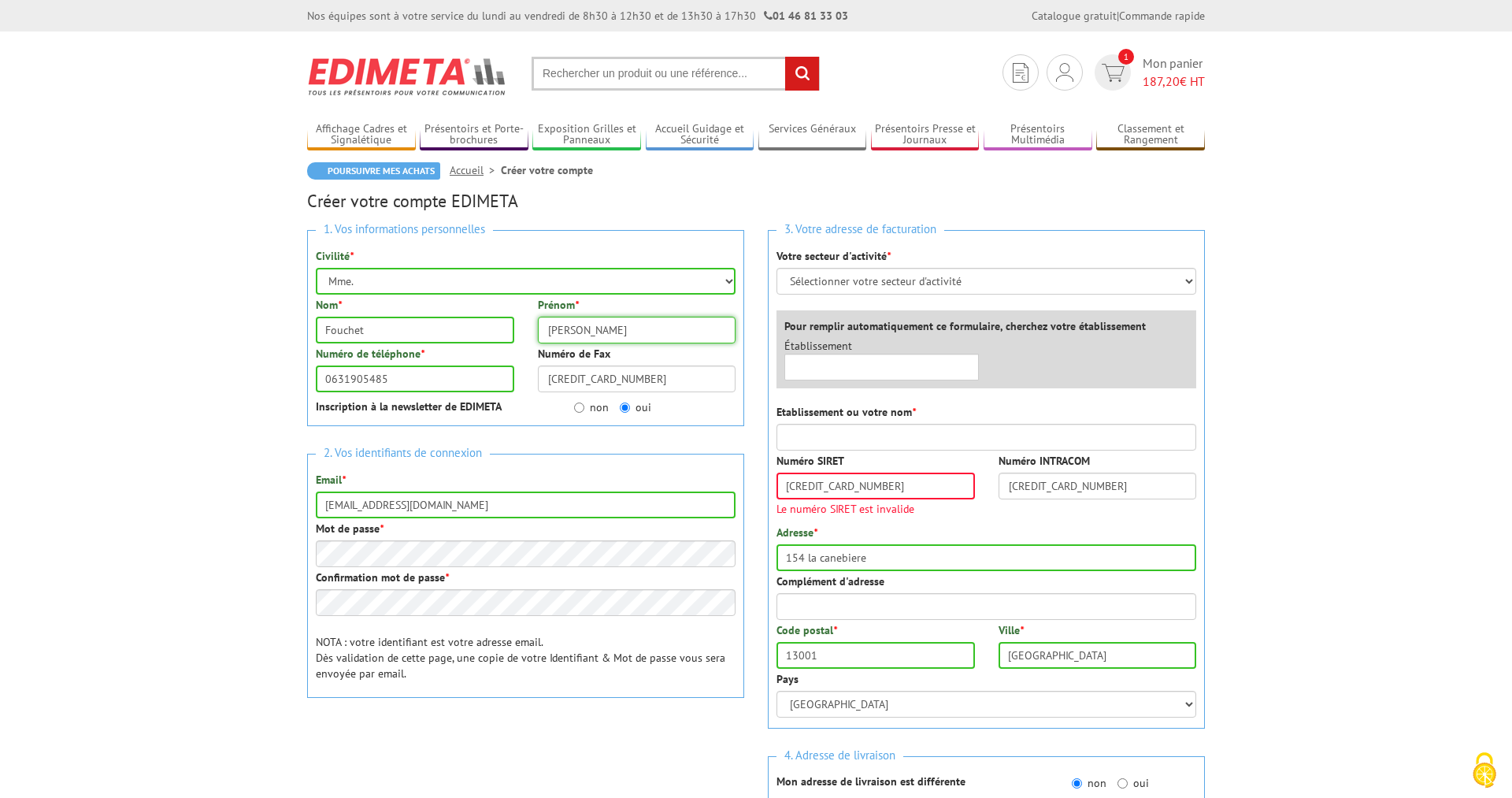
click at [601, 331] on input "Karine Fouchet" at bounding box center [638, 330] width 199 height 27
type input "Karine"
click at [622, 311] on div "Prénom * Karine" at bounding box center [637, 320] width 222 height 46
click at [829, 479] on input "5133791099986427" at bounding box center [876, 485] width 199 height 27
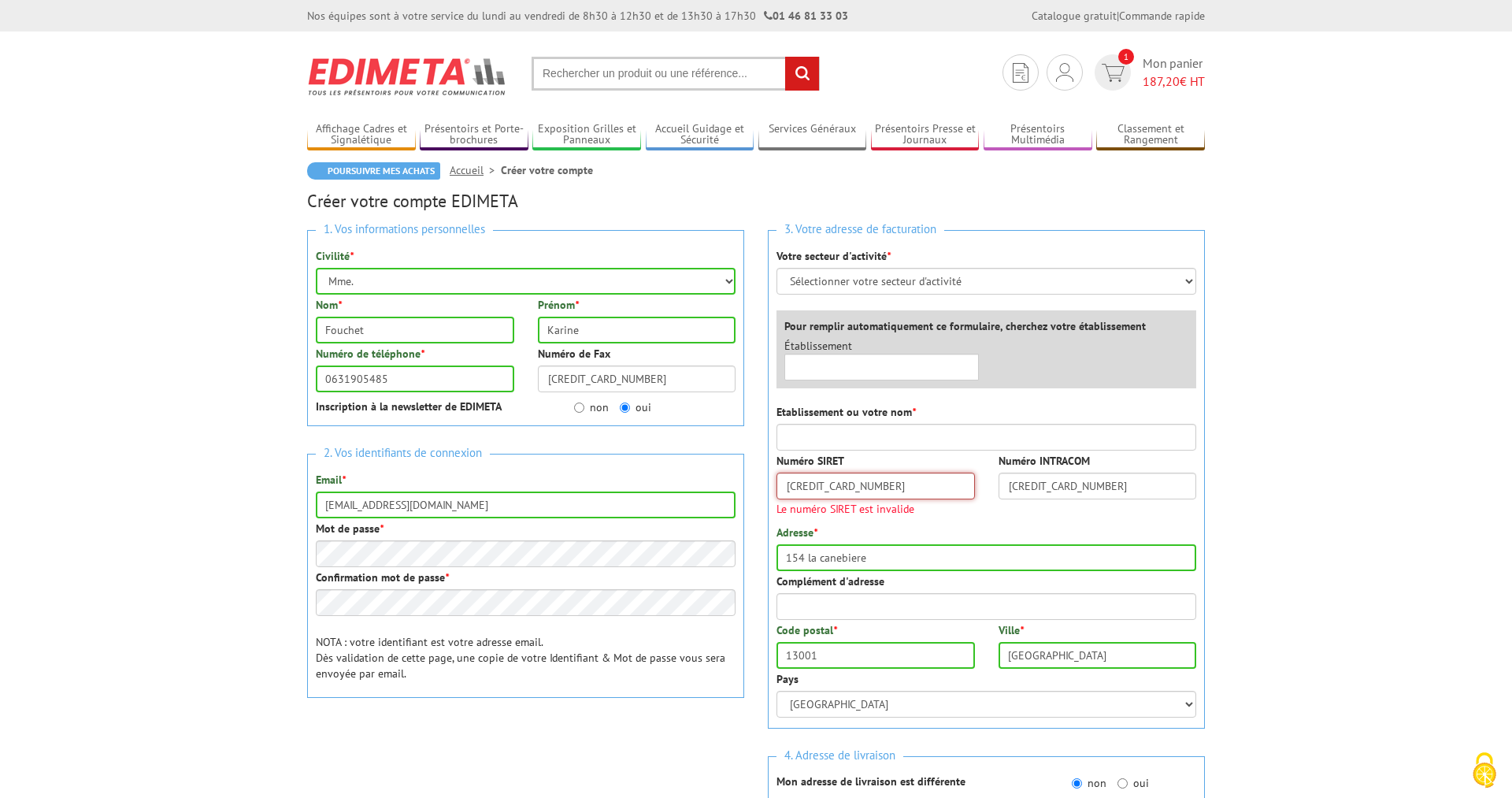
click at [829, 479] on input "5133791099986427" at bounding box center [876, 485] width 199 height 27
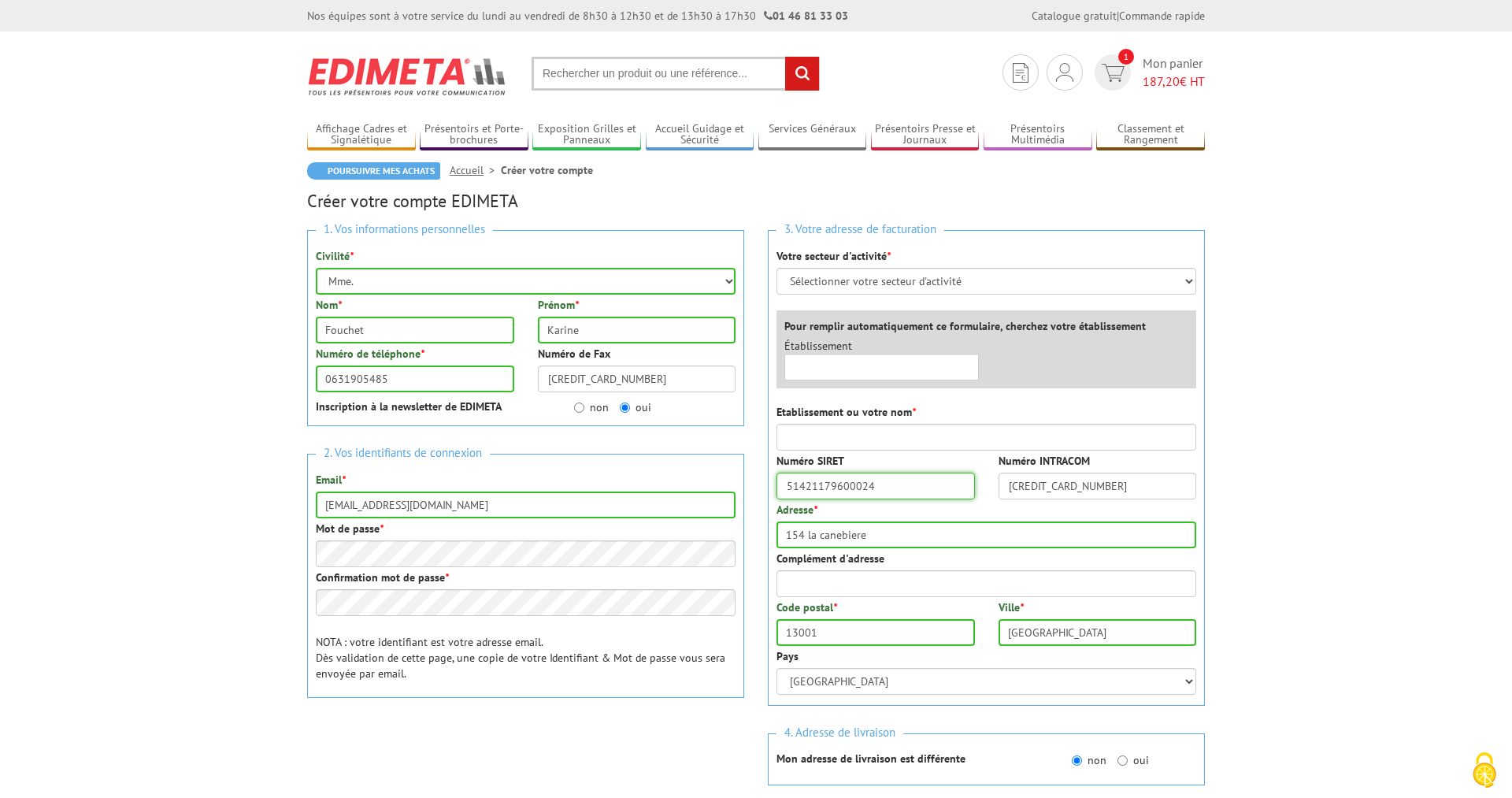
type input "51421179600024"
click at [880, 457] on div "Numéro SIRET 51421179600024" at bounding box center [875, 476] width 222 height 46
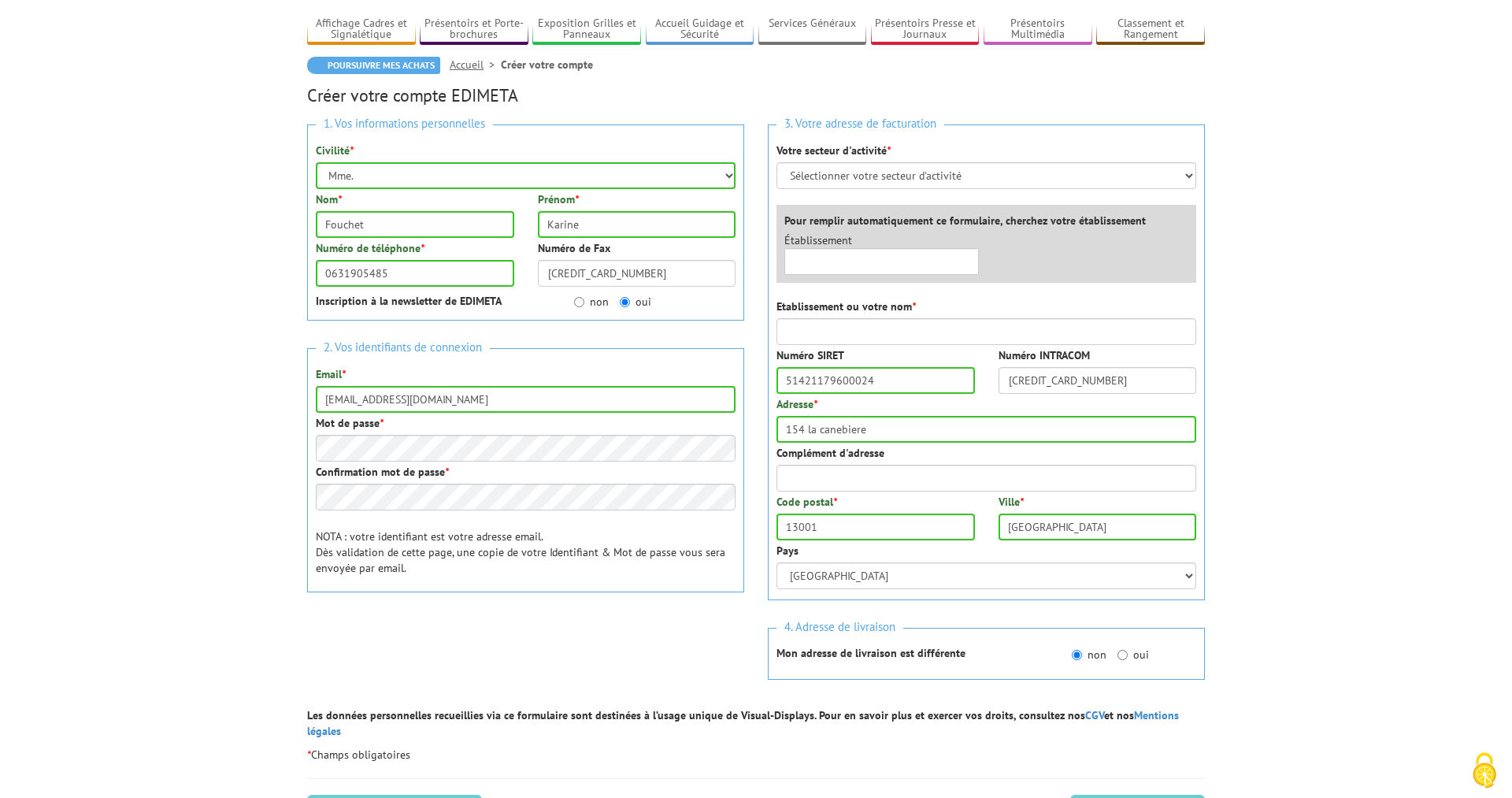
scroll to position [81, 0]
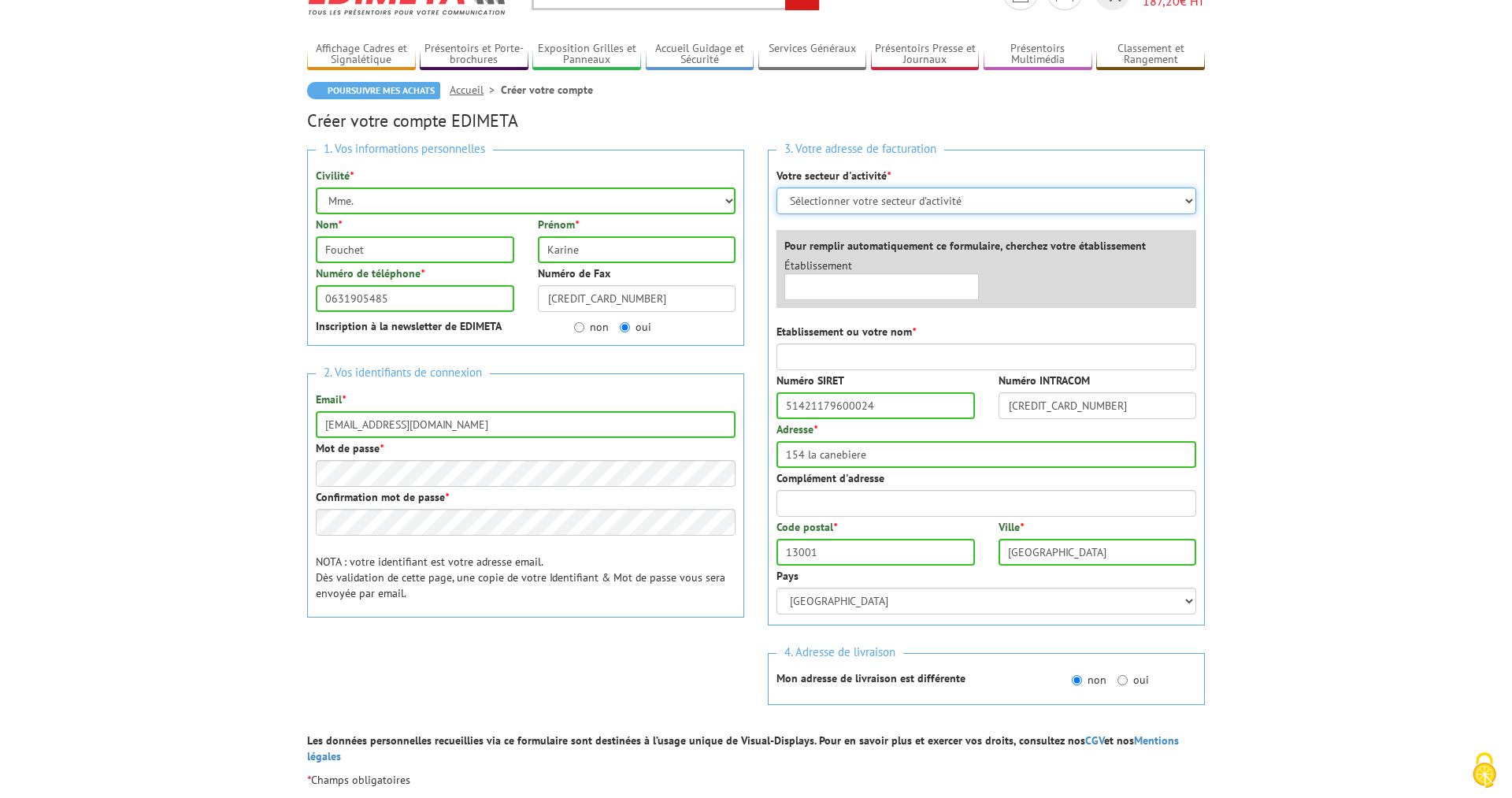
click at [777, 187] on select "Sélectionner votre secteur d'activité Administrations et collectivités Magasins…" at bounding box center [987, 200] width 420 height 27
select select "878"
click option "Entreprises du secteur privé" at bounding box center [0, 0] width 0 height 0
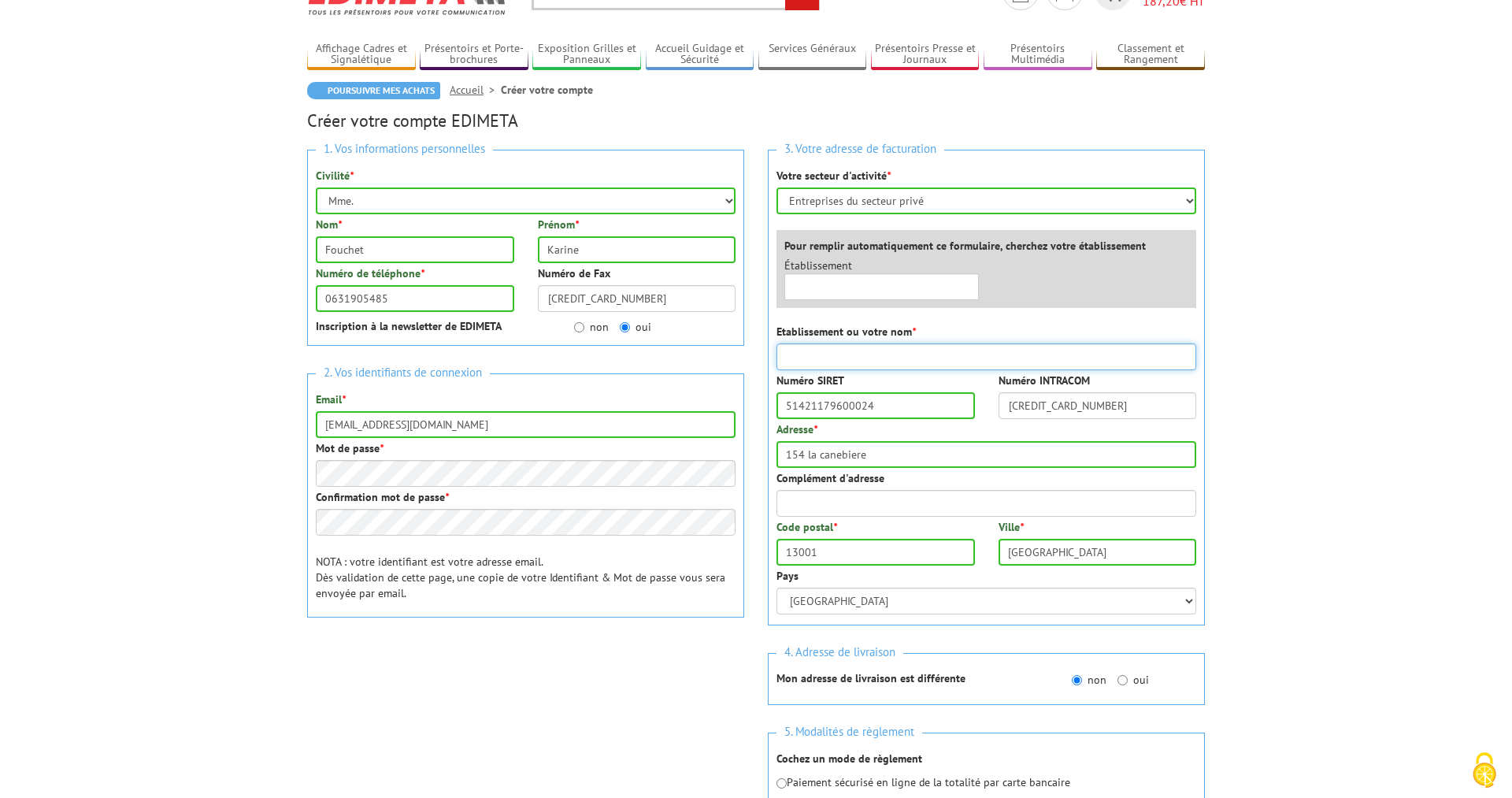
click at [823, 353] on input "Etablissement ou votre nom *" at bounding box center [987, 357] width 420 height 27
type input "Marseille Concerts"
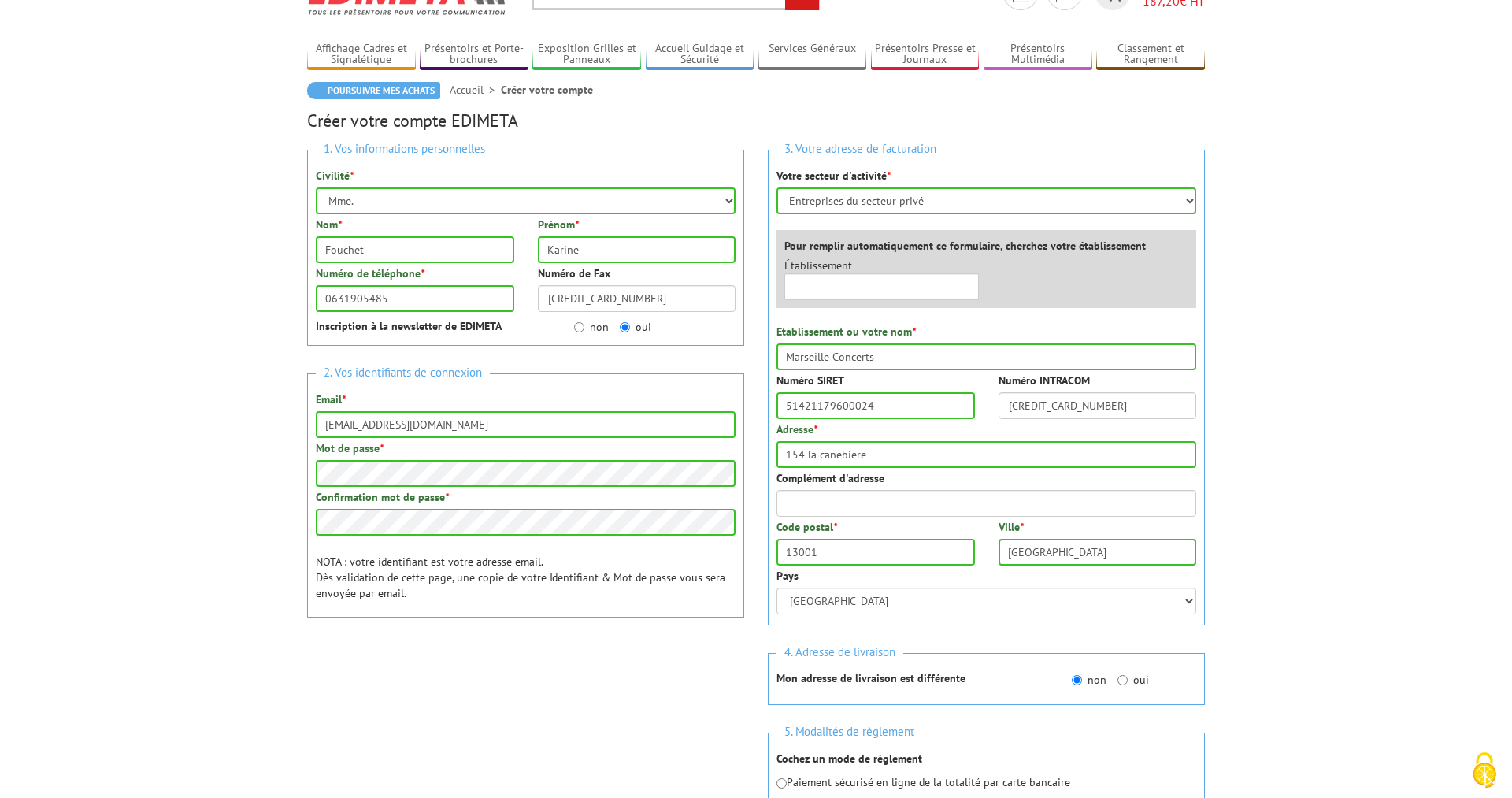
click at [436, 551] on div "2. Vos identifiants de connexion Email * karine.fouchet@marseilleconcerts.com M…" at bounding box center [525, 495] width 437 height 244
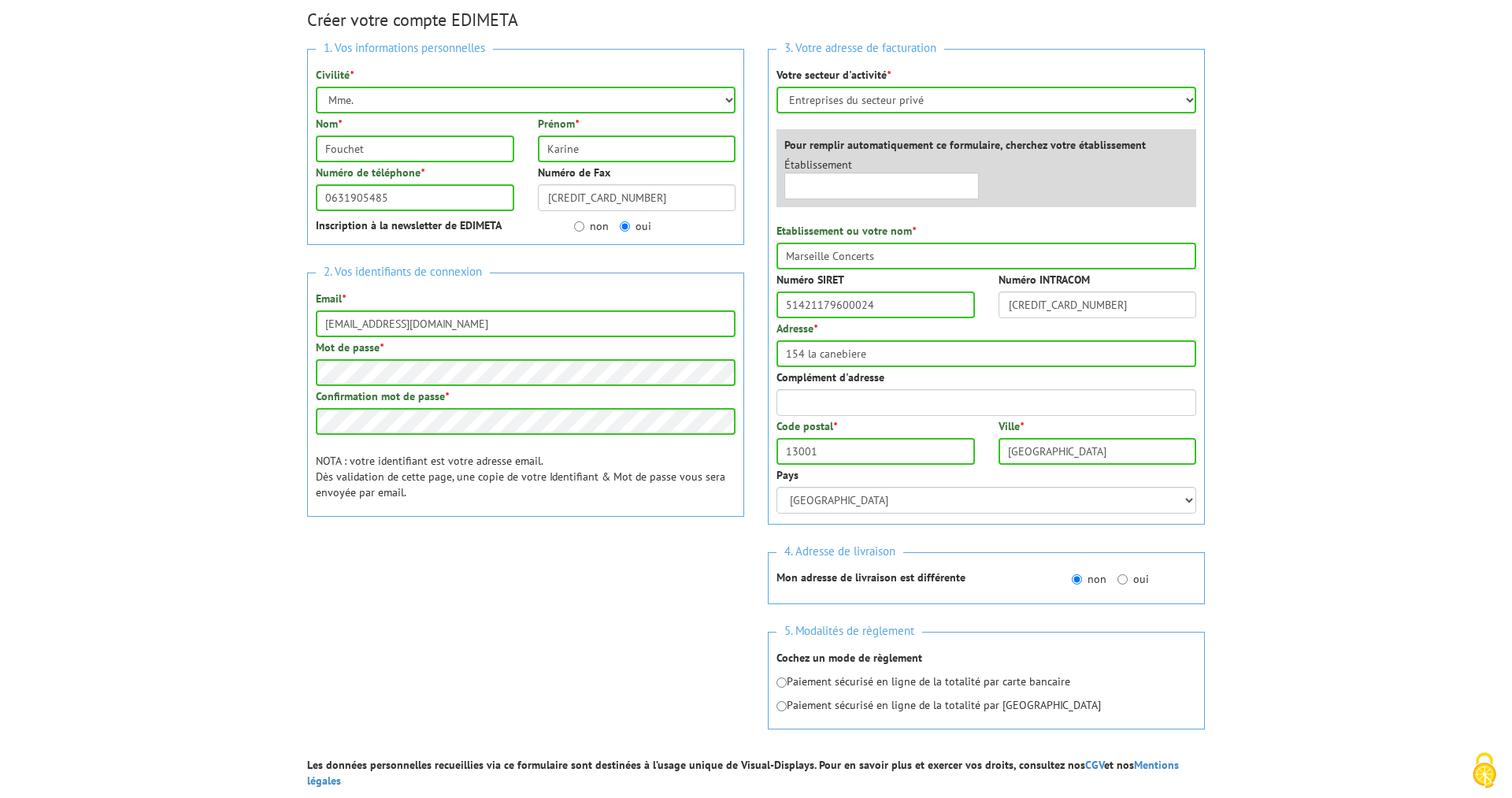
scroll to position [322, 0]
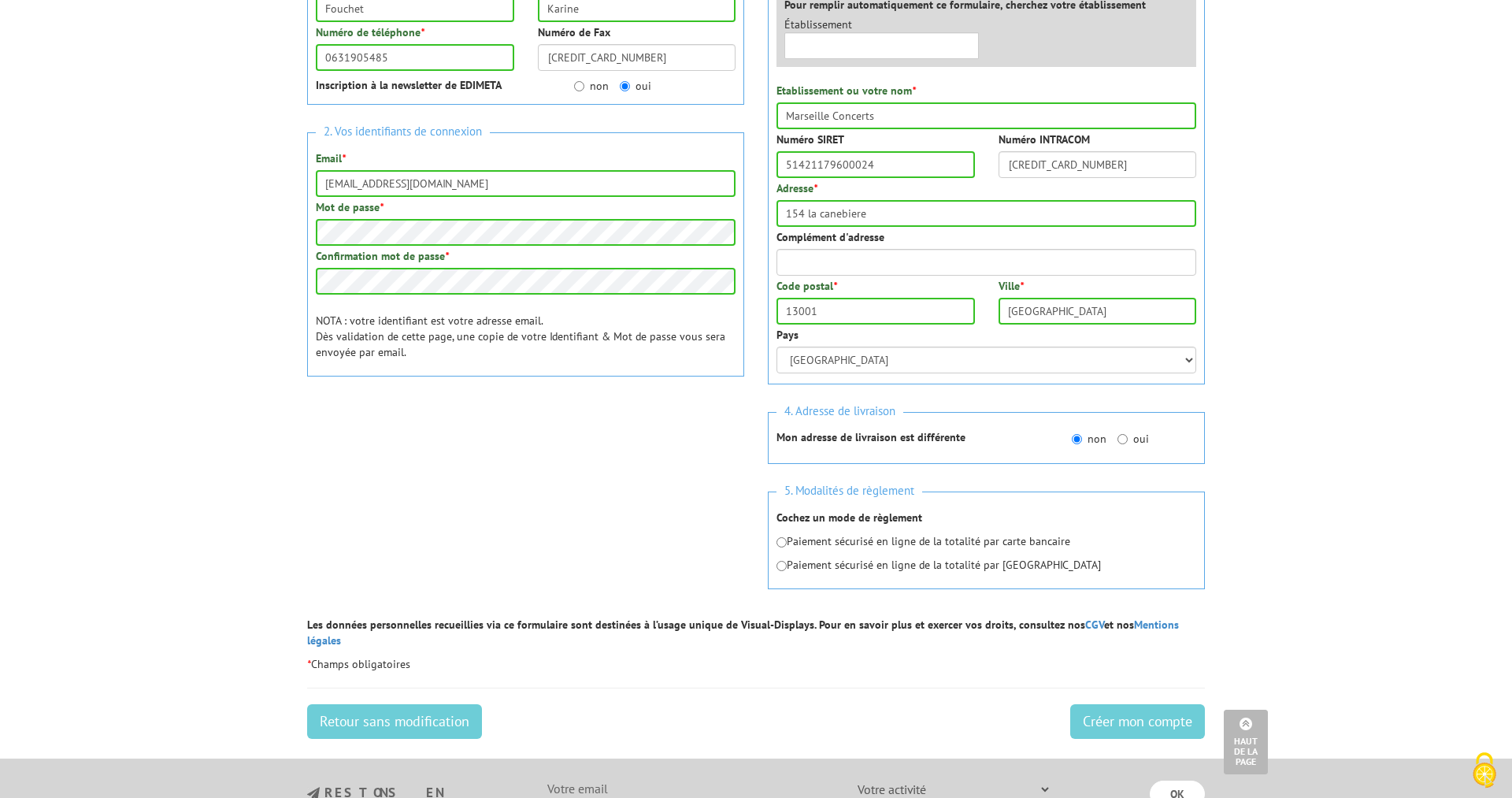
click at [787, 548] on p "Paiement sécurisé en ligne de la totalité par carte bancaire" at bounding box center [987, 541] width 420 height 15
click at [783, 542] on input "radio" at bounding box center [782, 542] width 11 height 11
radio input "true"
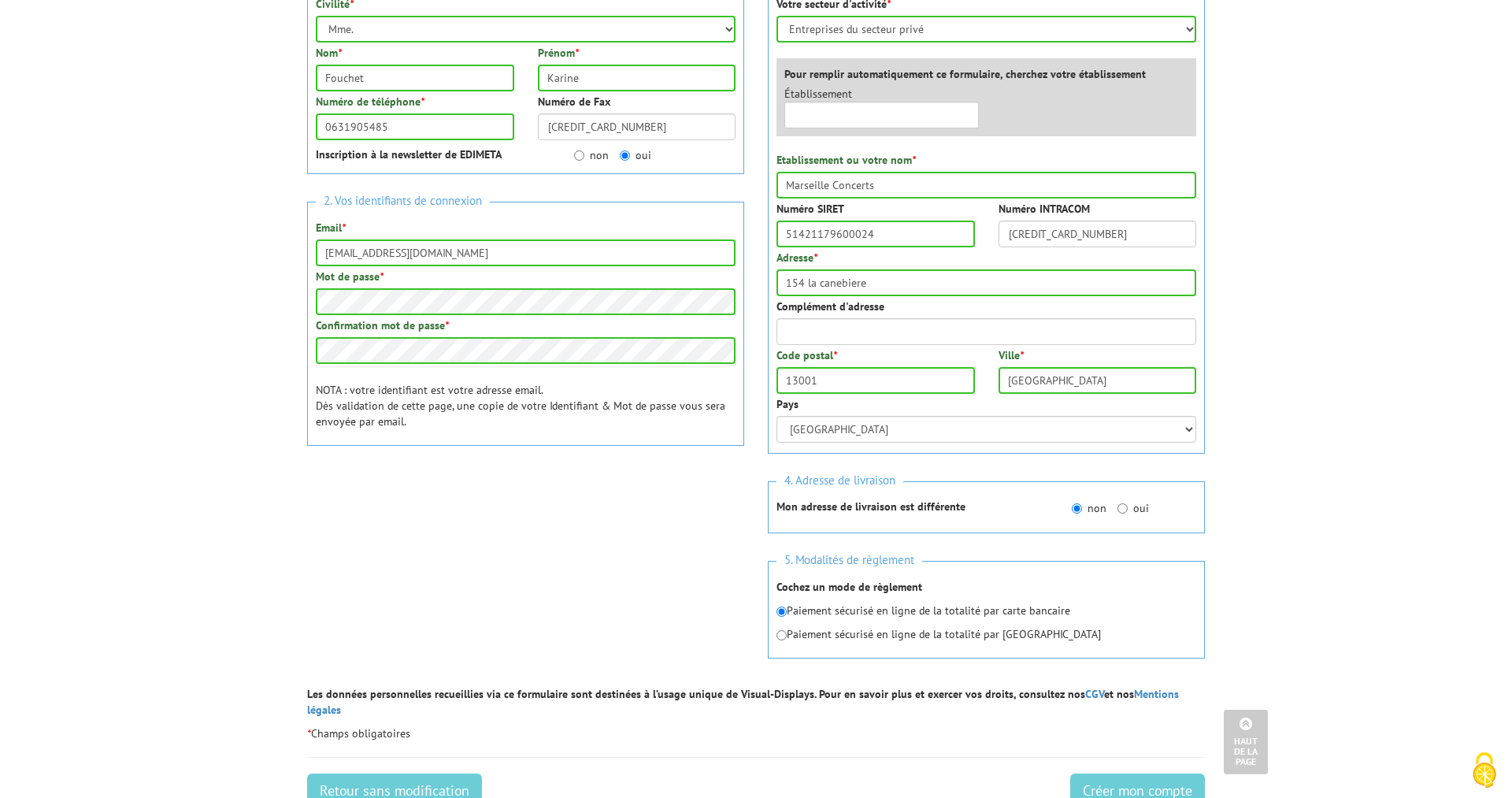
scroll to position [81, 0]
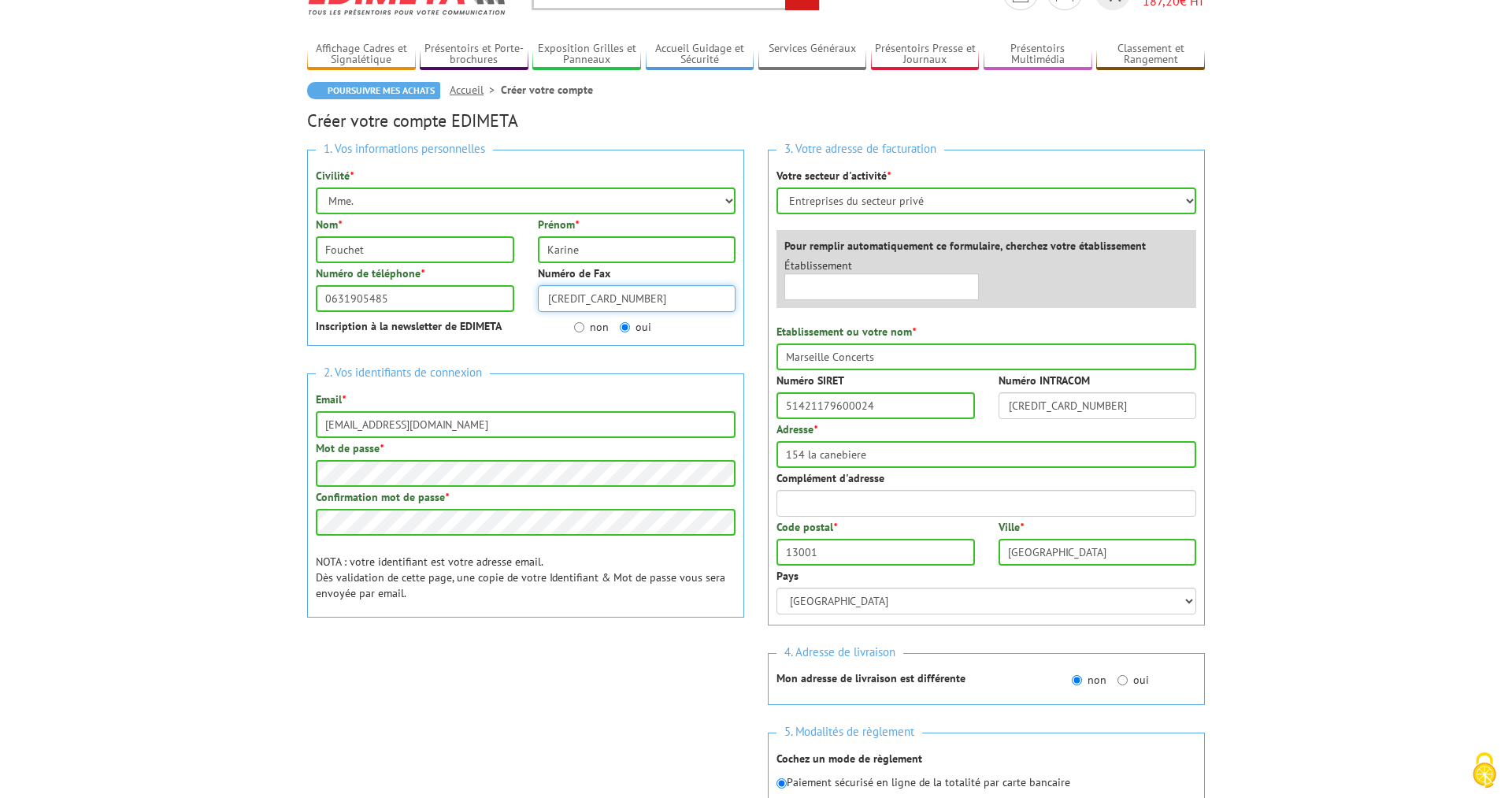
click at [609, 305] on input "5133791099986427" at bounding box center [638, 298] width 199 height 27
click at [699, 275] on div "Numéro de Fax" at bounding box center [637, 288] width 222 height 46
click at [1047, 407] on input "5133791099986427" at bounding box center [1098, 406] width 199 height 27
click at [658, 380] on h3 "2. Vos identifiants de connexion" at bounding box center [526, 373] width 420 height 21
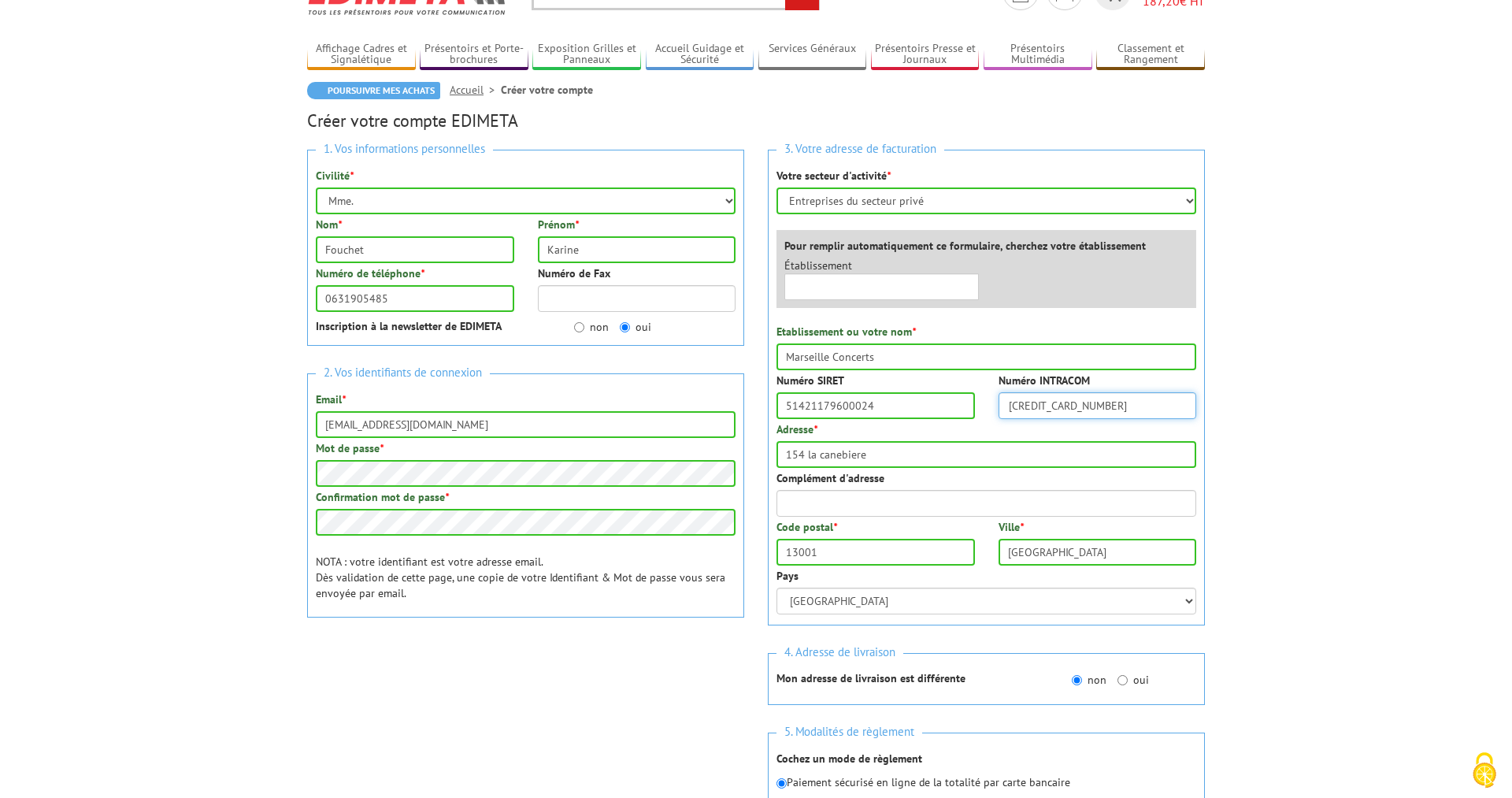
click at [1067, 400] on input "5133791099986427" at bounding box center [1098, 406] width 199 height 27
paste input "FR71514211796"
type input "FR71514211796"
click at [1202, 394] on div "Numéro INTRACOM FR71514211796" at bounding box center [1098, 395] width 222 height 46
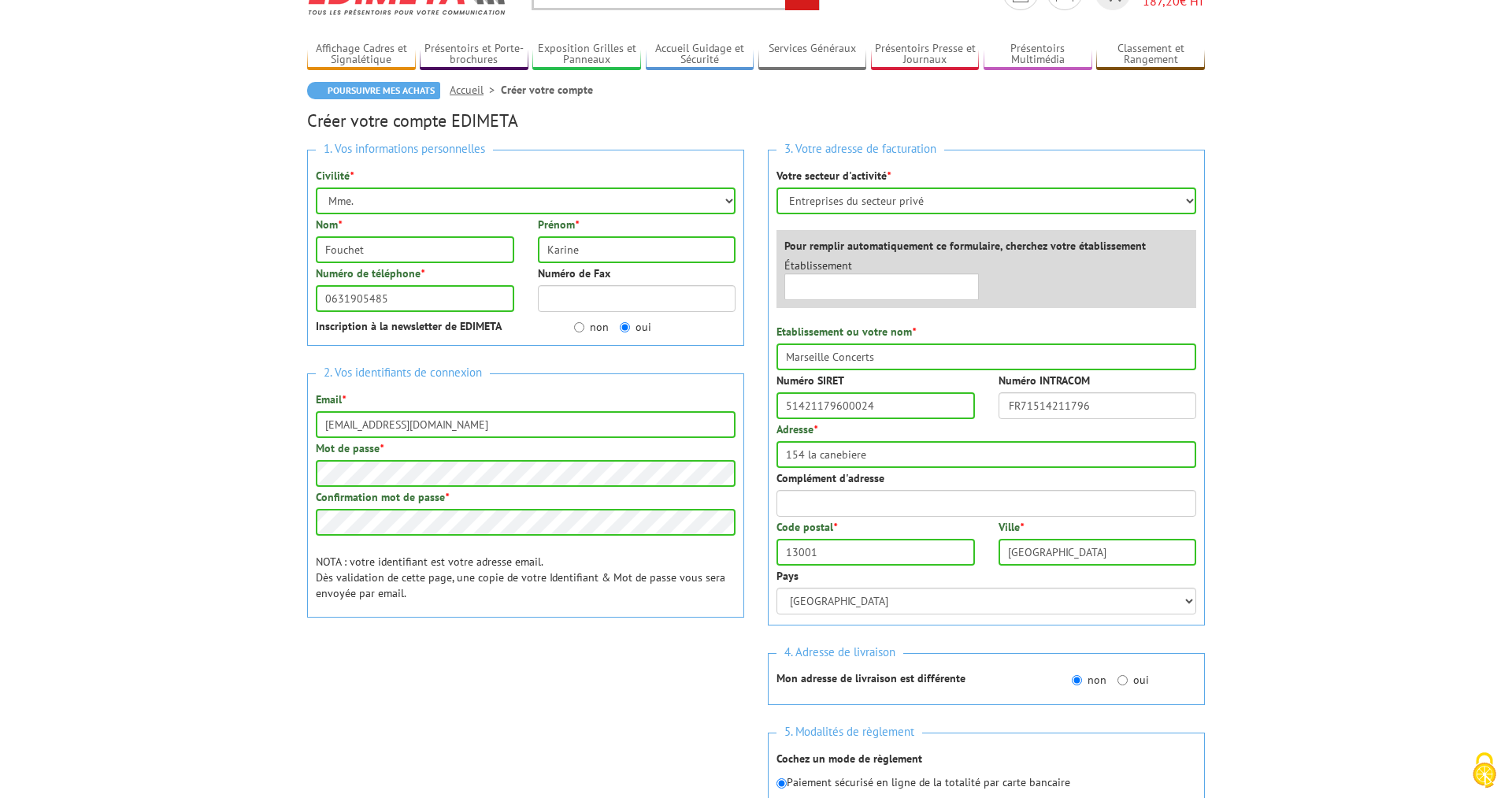
click at [306, 685] on div "1. Vos informations personnelles Civilité * Mr. Mme. Mlle. Nom * Fouchet Prénom…" at bounding box center [526, 423] width 461 height 571
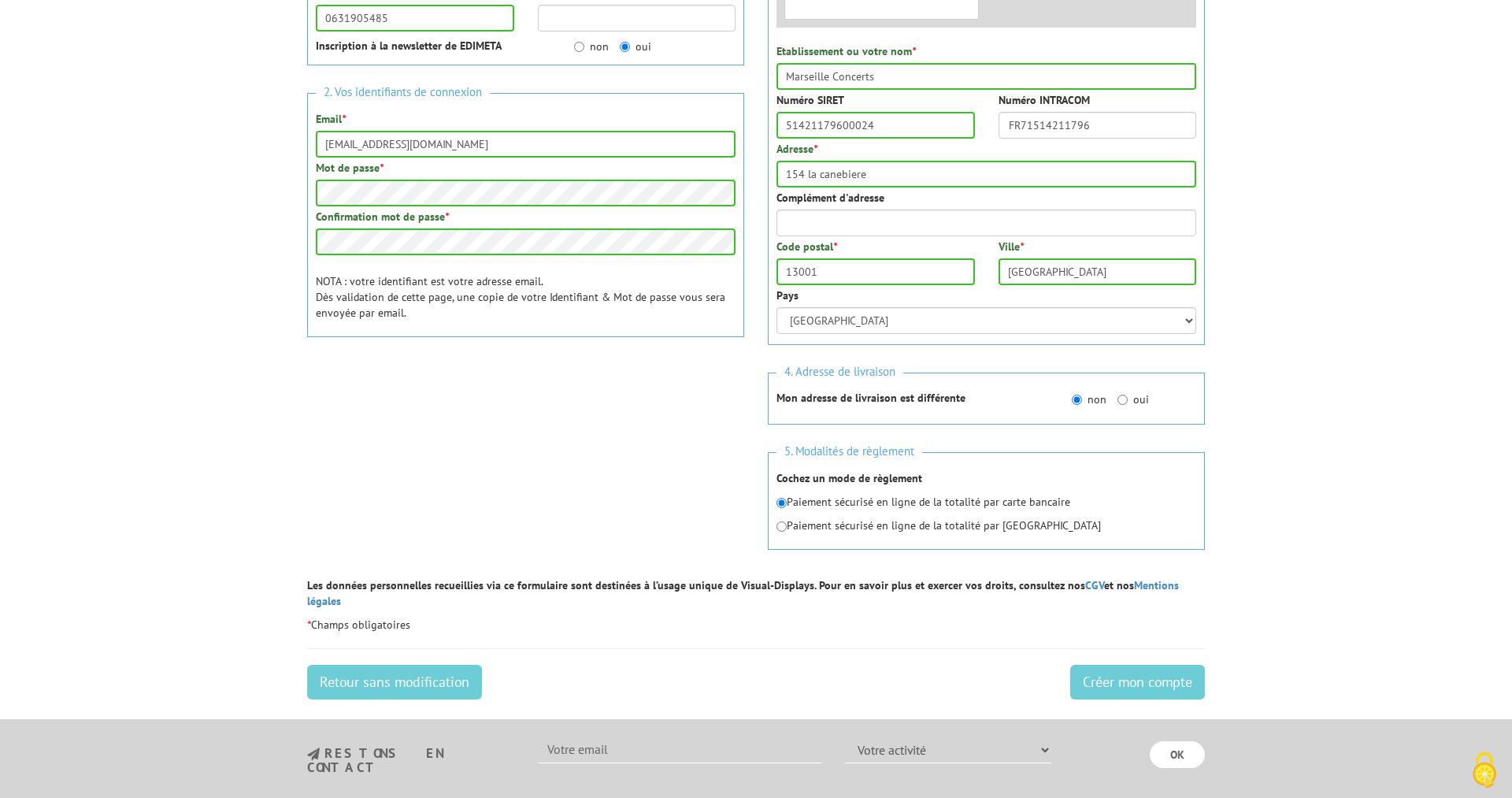
scroll to position [482, 0]
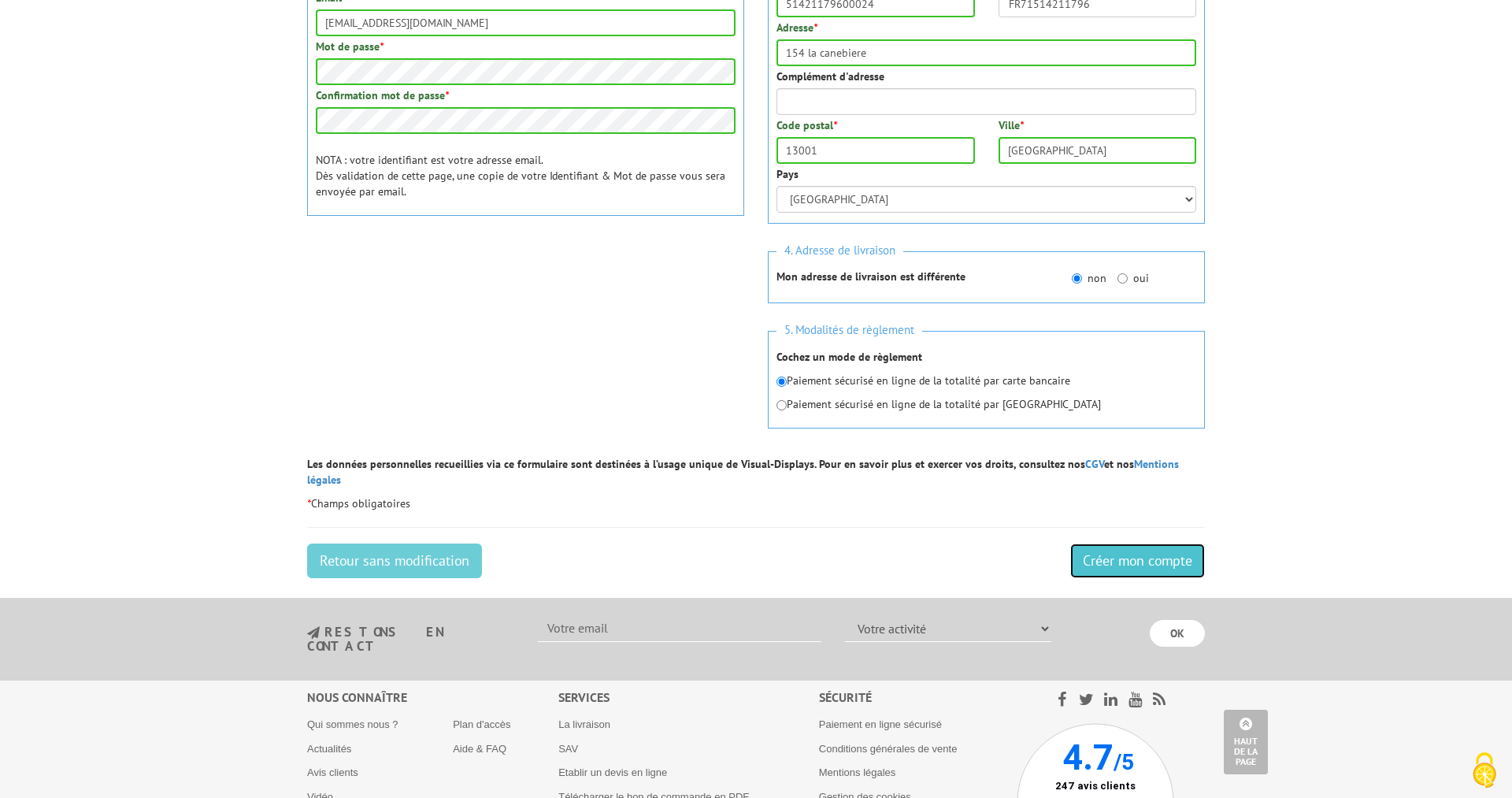
click at [1094, 543] on input "Créer mon compte" at bounding box center [1137, 560] width 134 height 35
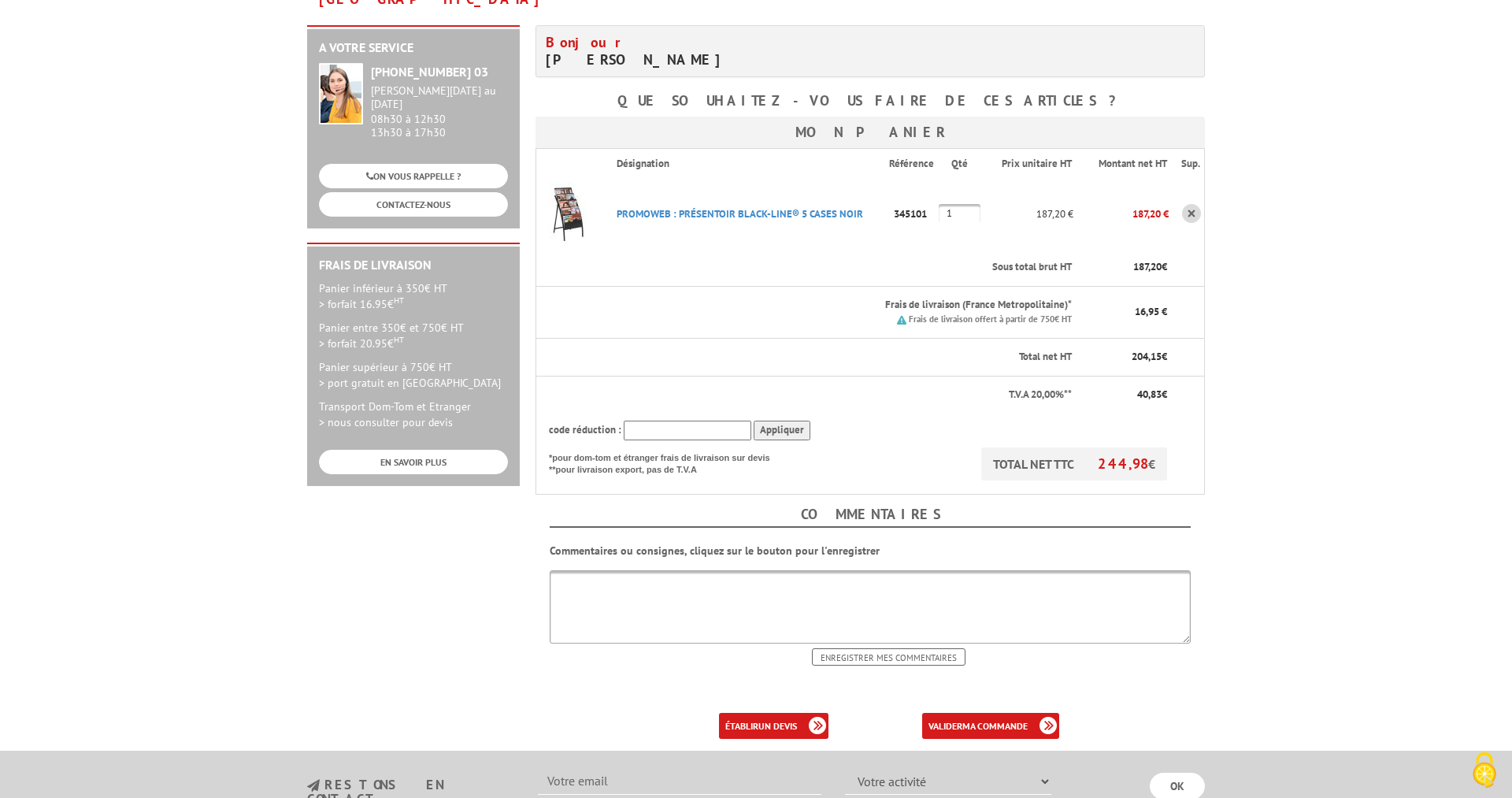
scroll to position [322, 0]
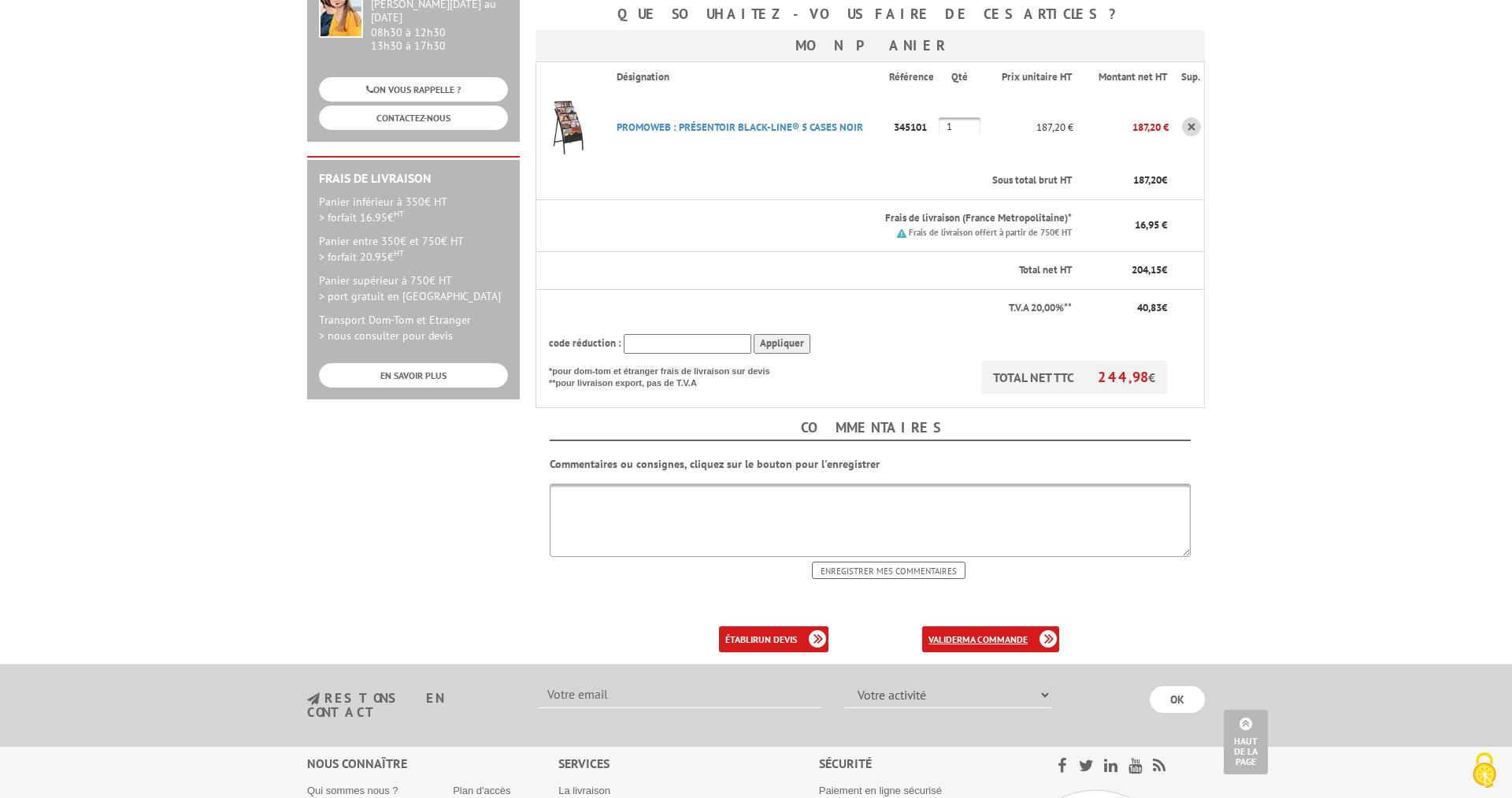
click at [993, 634] on b "ma commande" at bounding box center [995, 639] width 65 height 12
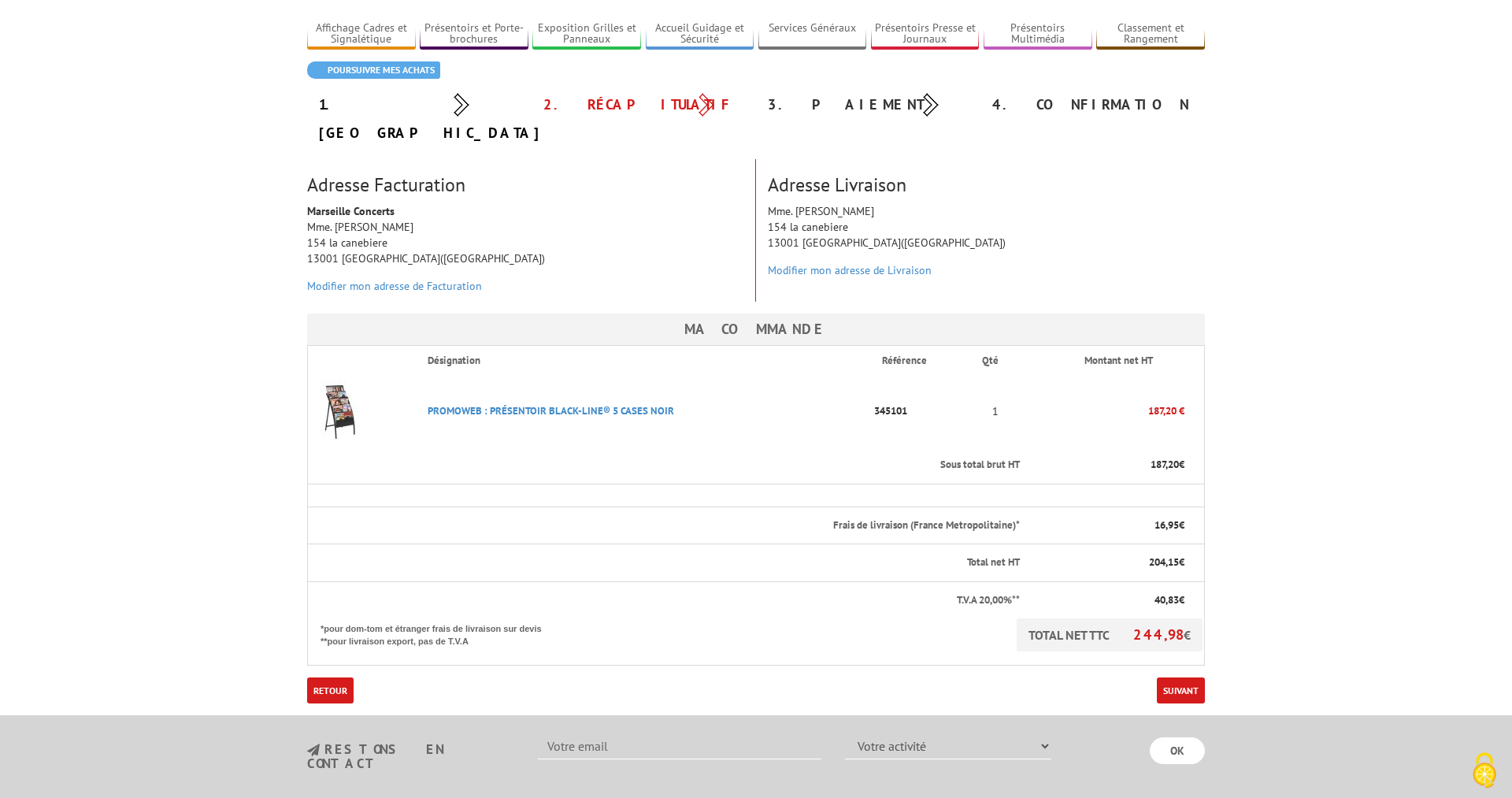
scroll to position [160, 0]
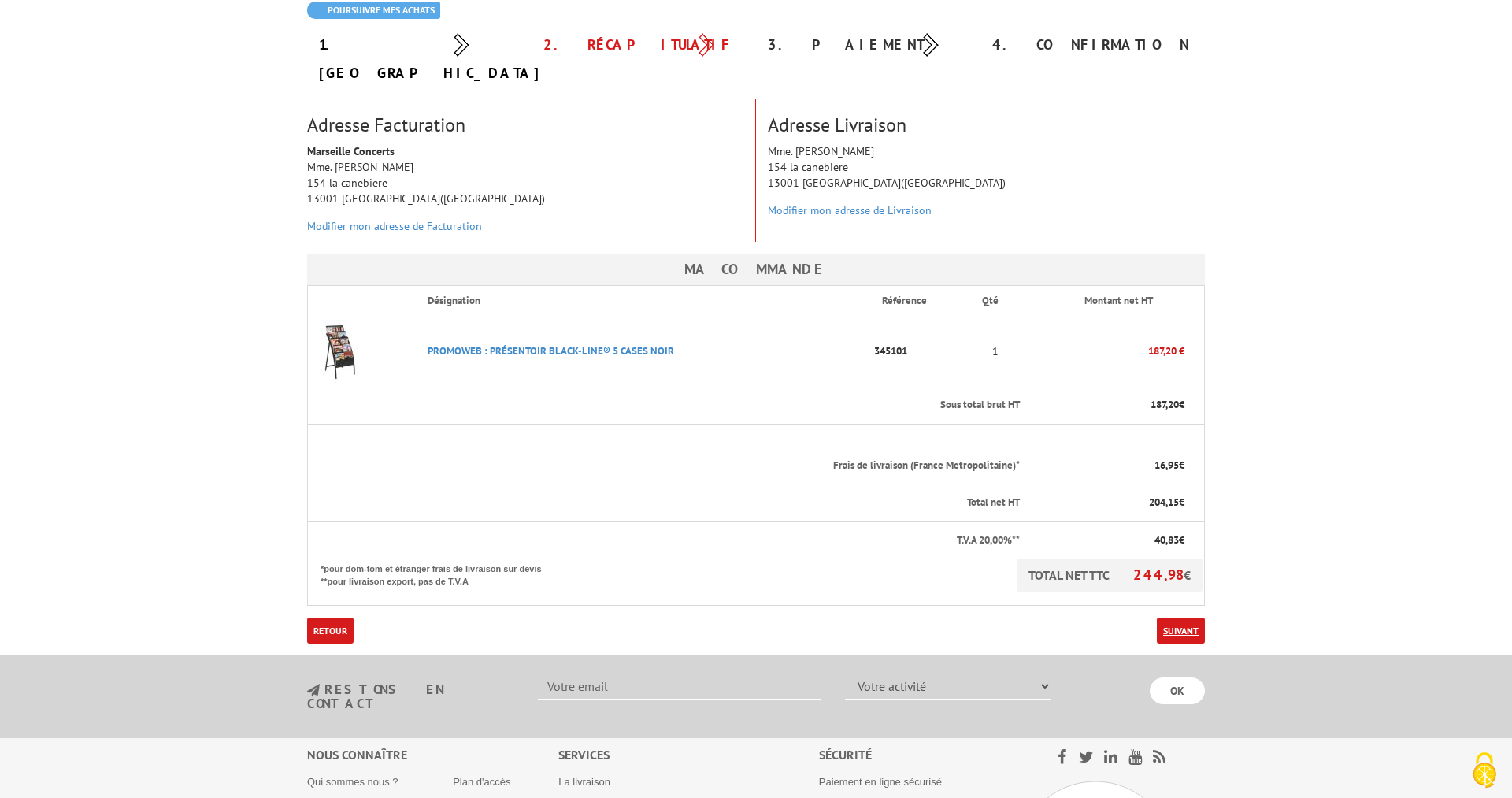
click at [1176, 617] on link "Suivant" at bounding box center [1181, 630] width 48 height 26
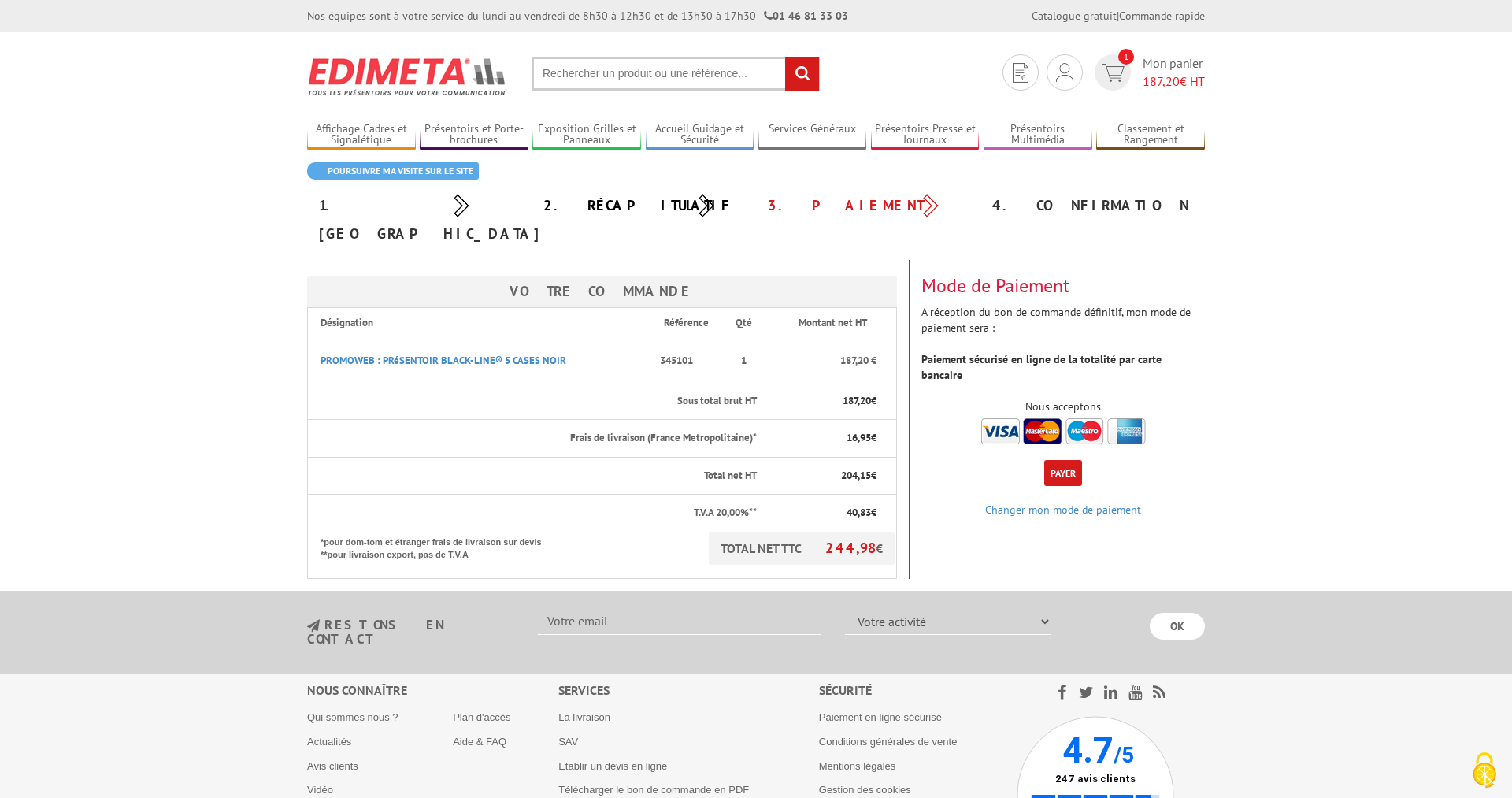
click at [1065, 460] on button "Payer" at bounding box center [1063, 473] width 37 height 26
